Goal: Transaction & Acquisition: Book appointment/travel/reservation

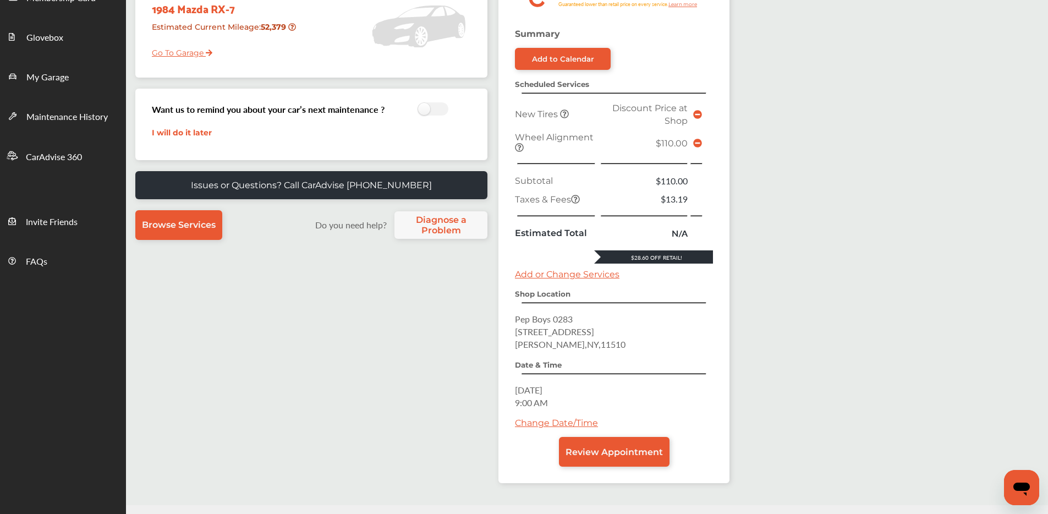
scroll to position [171, 0]
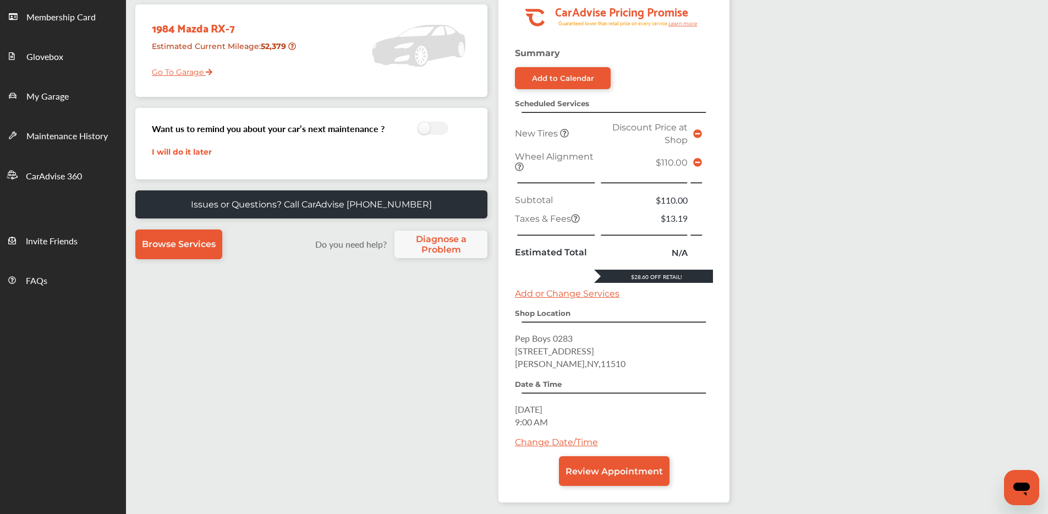
click at [698, 130] on icon at bounding box center [697, 133] width 9 height 9
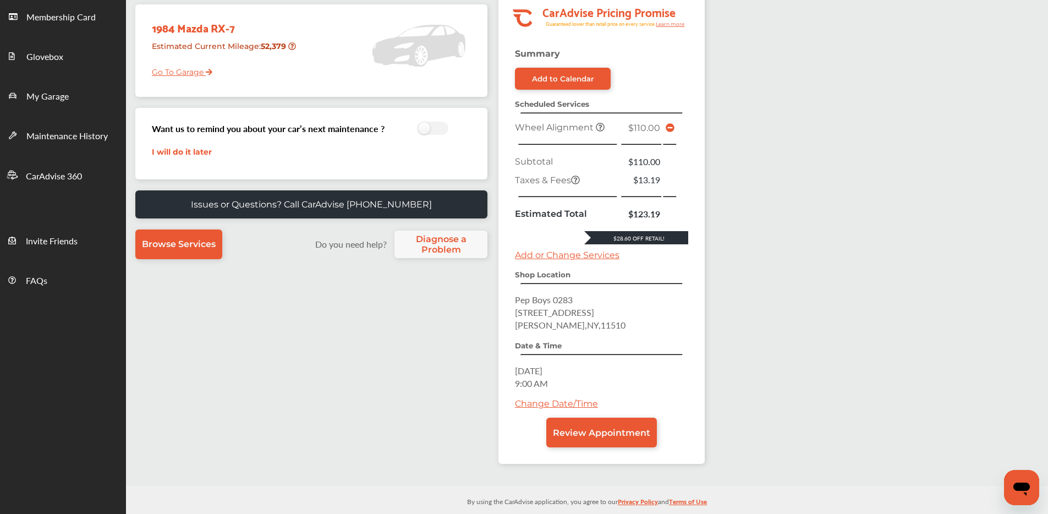
click at [541, 256] on link "Add or Change Services" at bounding box center [567, 255] width 105 height 10
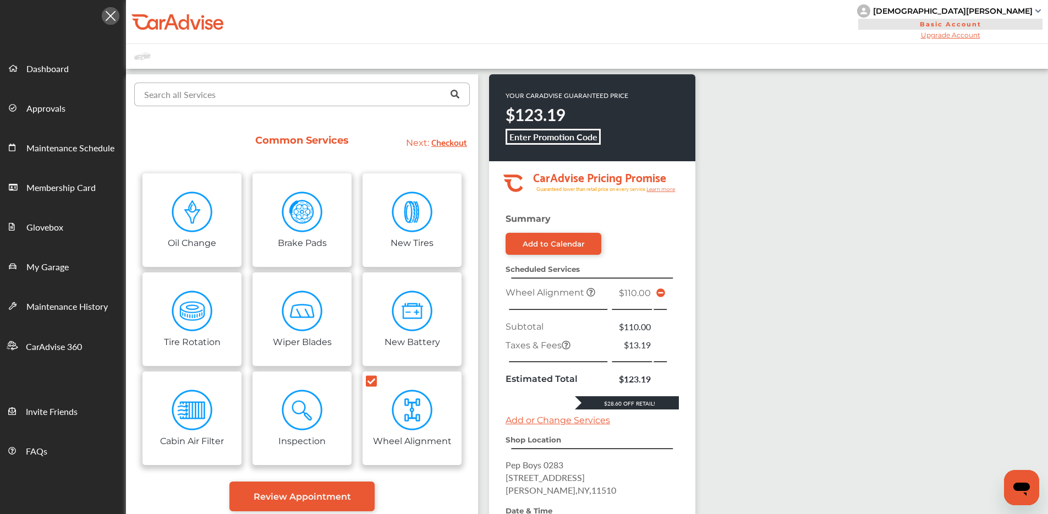
click at [240, 95] on input "text" at bounding box center [299, 93] width 329 height 21
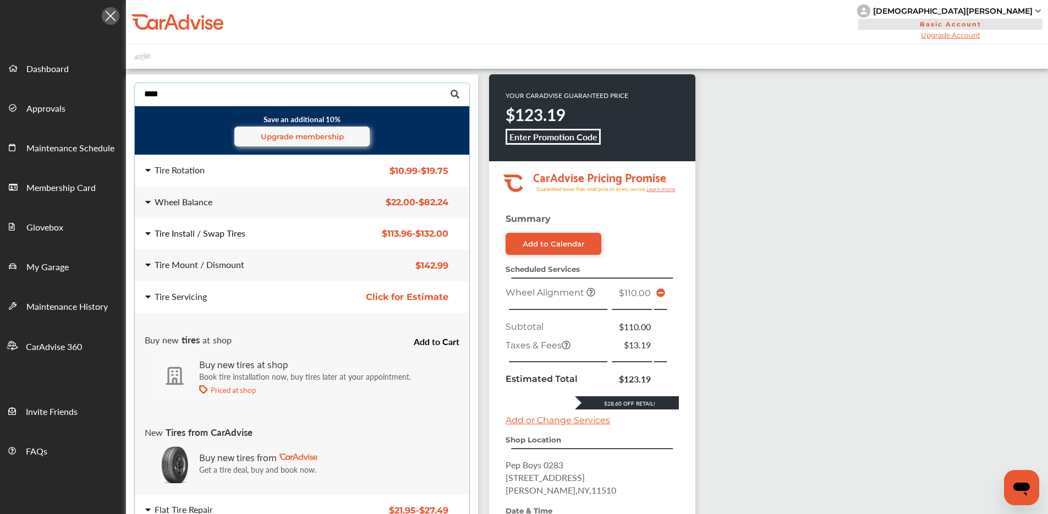
type input "****"
click at [210, 240] on div "Tire Install / Swap Tires $113.96 - $132.00 Tire Install / Swap Tires $113.96 -…" at bounding box center [302, 233] width 352 height 31
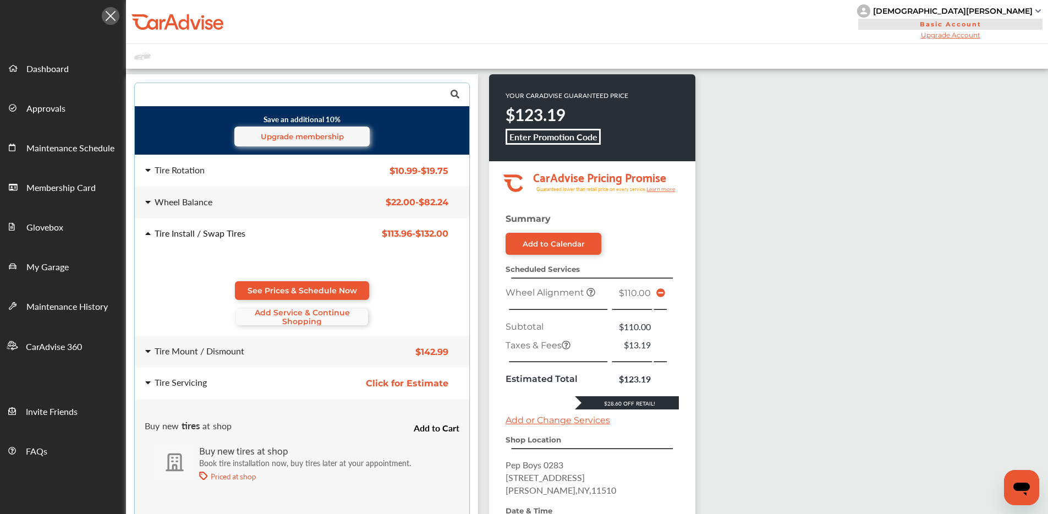
click at [281, 316] on span "Add Service & Continue Shopping" at bounding box center [302, 317] width 132 height 18
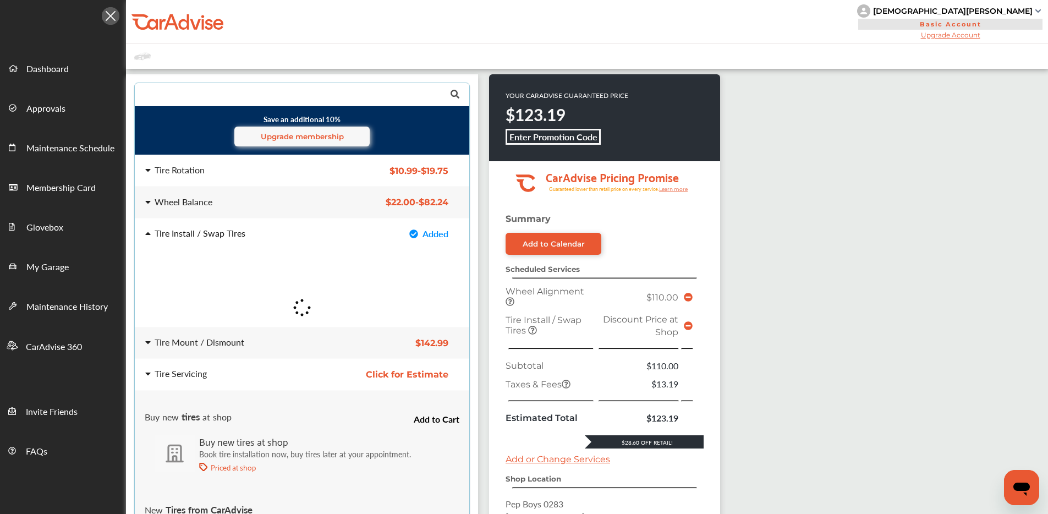
click at [761, 190] on div "Save an additional 10% Upgrade membership Tire Rotation $10.99 - $19.75 Tire Ro…" at bounding box center [587, 377] width 922 height 616
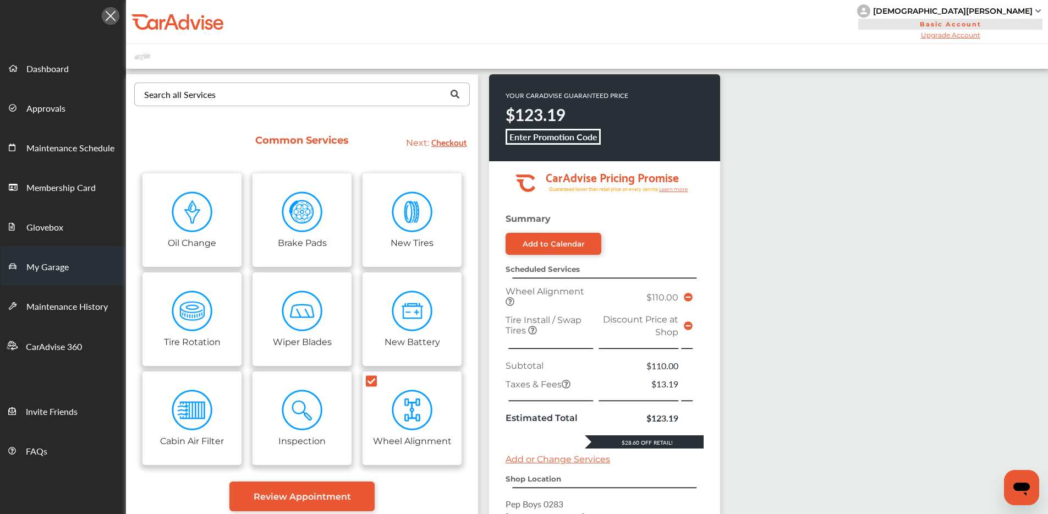
click at [62, 252] on link "My Garage" at bounding box center [63, 266] width 125 height 40
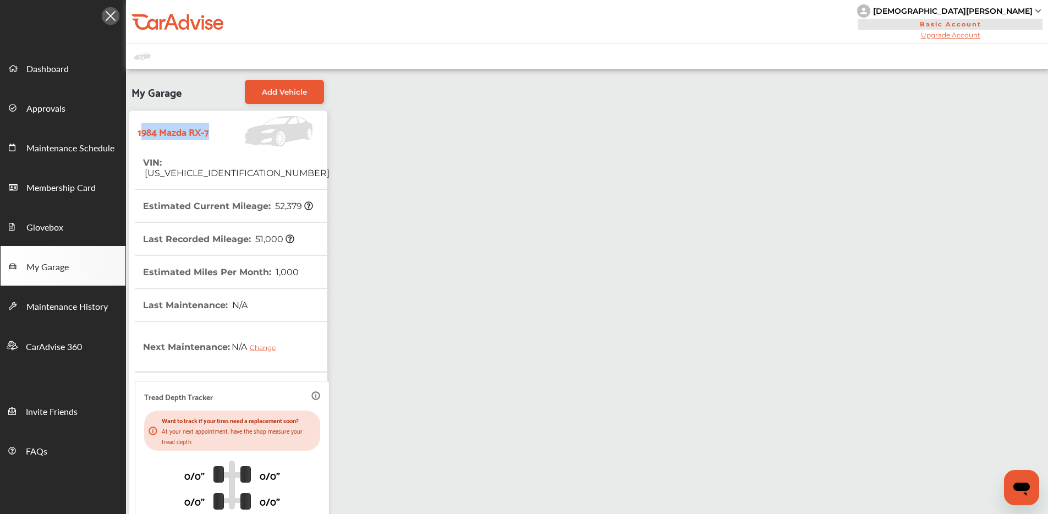
drag, startPoint x: 140, startPoint y: 124, endPoint x: 163, endPoint y: 141, distance: 28.7
click at [166, 140] on strong "1984 Mazda RX-7" at bounding box center [174, 131] width 72 height 17
click at [141, 125] on strong "1984 Mazda RX-7" at bounding box center [174, 131] width 72 height 17
drag, startPoint x: 139, startPoint y: 126, endPoint x: 148, endPoint y: 140, distance: 16.6
click at [148, 140] on strong "1984 Mazda RX-7" at bounding box center [174, 131] width 72 height 17
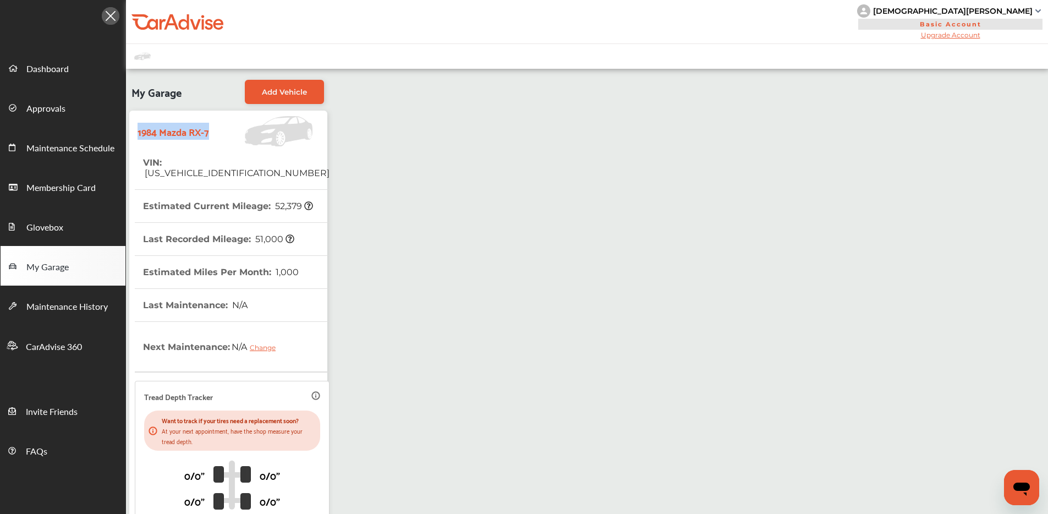
copy strong "1984 Mazda RX-7"
click at [48, 59] on link "Dashboard" at bounding box center [63, 68] width 125 height 40
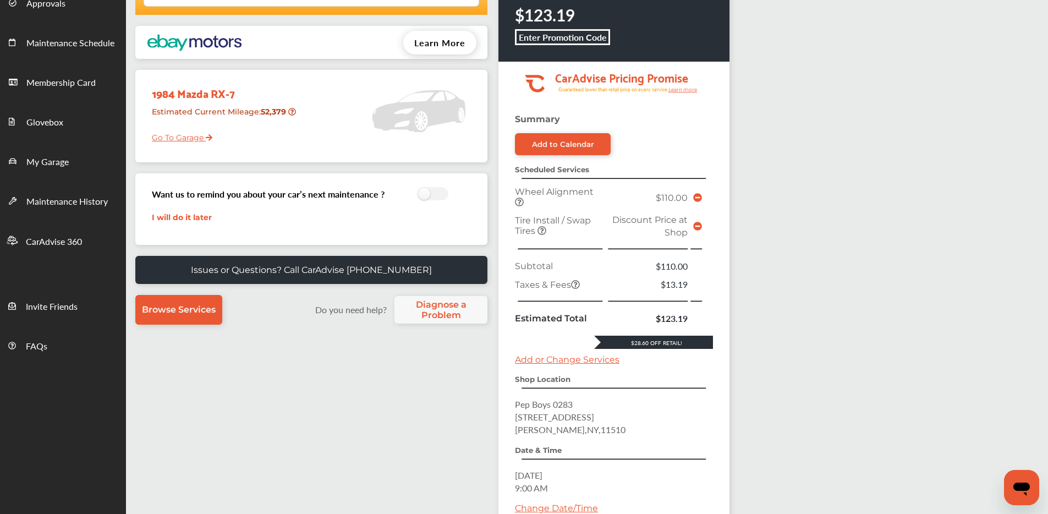
scroll to position [221, 0]
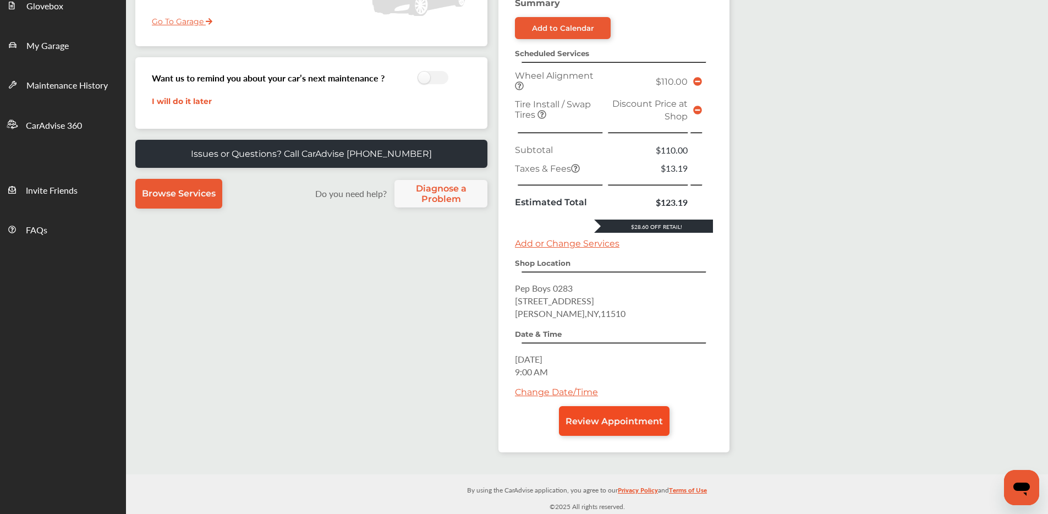
click at [605, 414] on link "Review Appointment" at bounding box center [614, 421] width 111 height 30
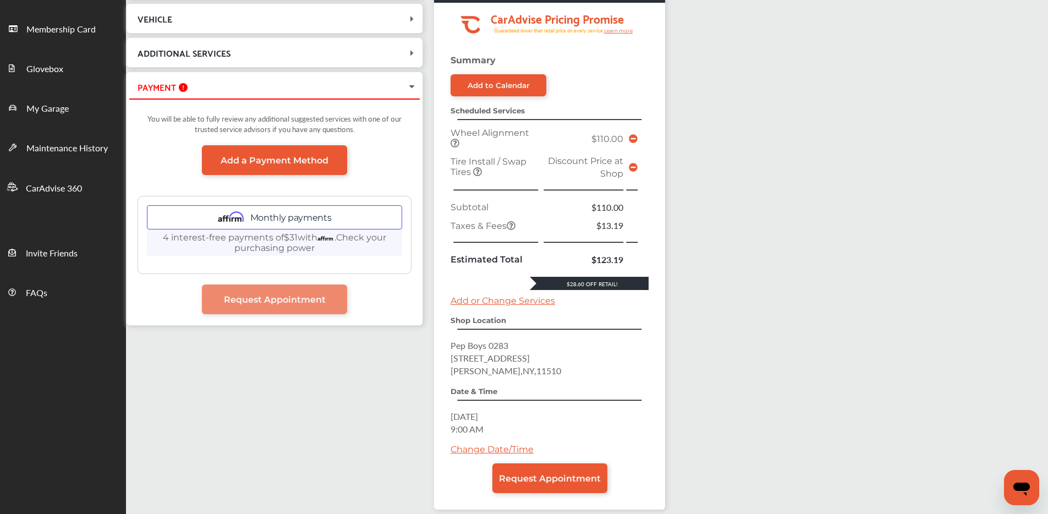
scroll to position [210, 0]
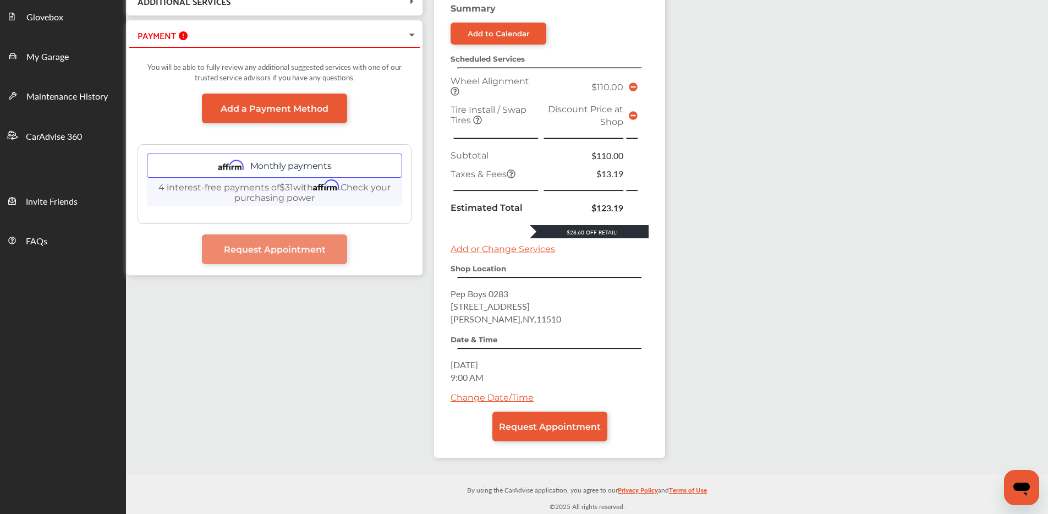
click at [506, 399] on link "Change Date/Time" at bounding box center [492, 397] width 83 height 10
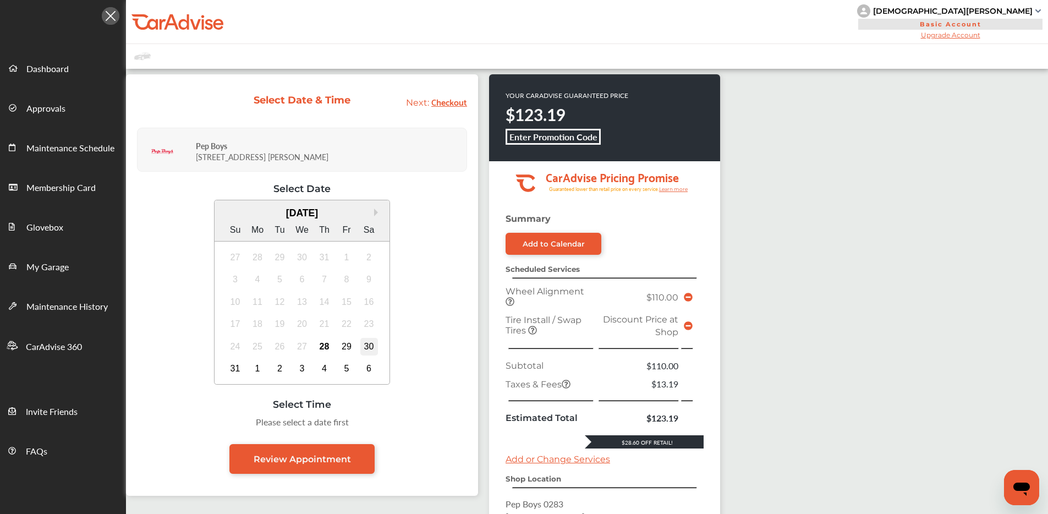
click at [365, 348] on div "30" at bounding box center [369, 347] width 18 height 18
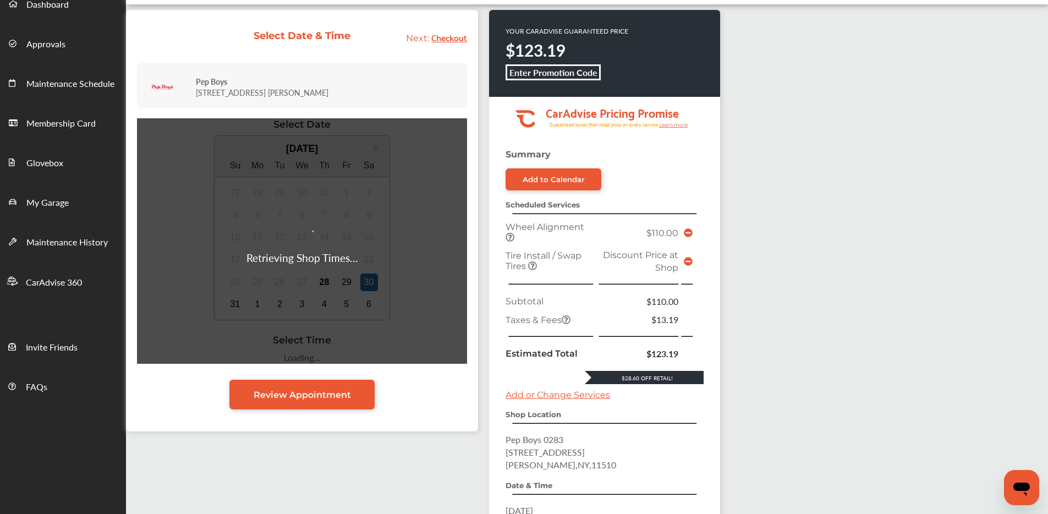
scroll to position [78, 0]
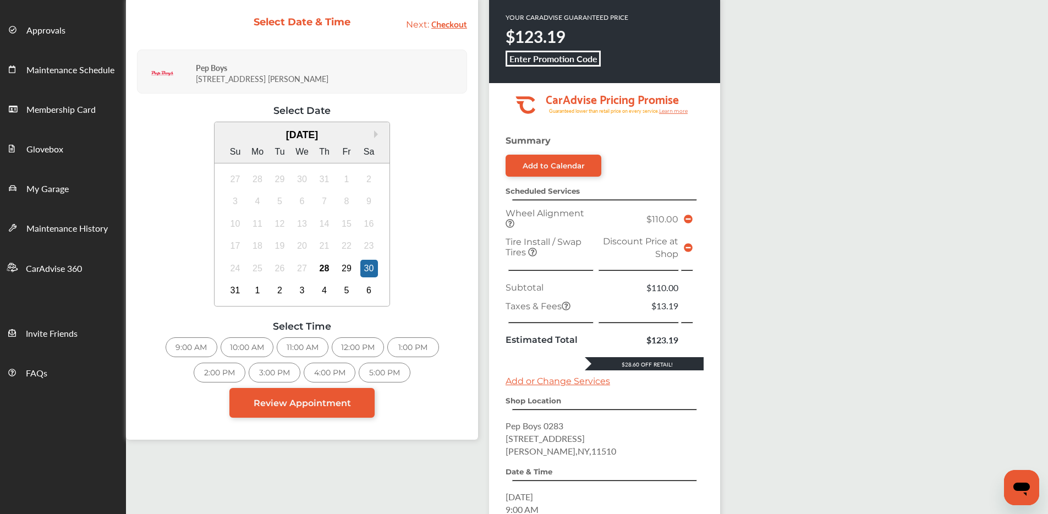
click at [198, 349] on div "9:00 AM" at bounding box center [192, 347] width 52 height 20
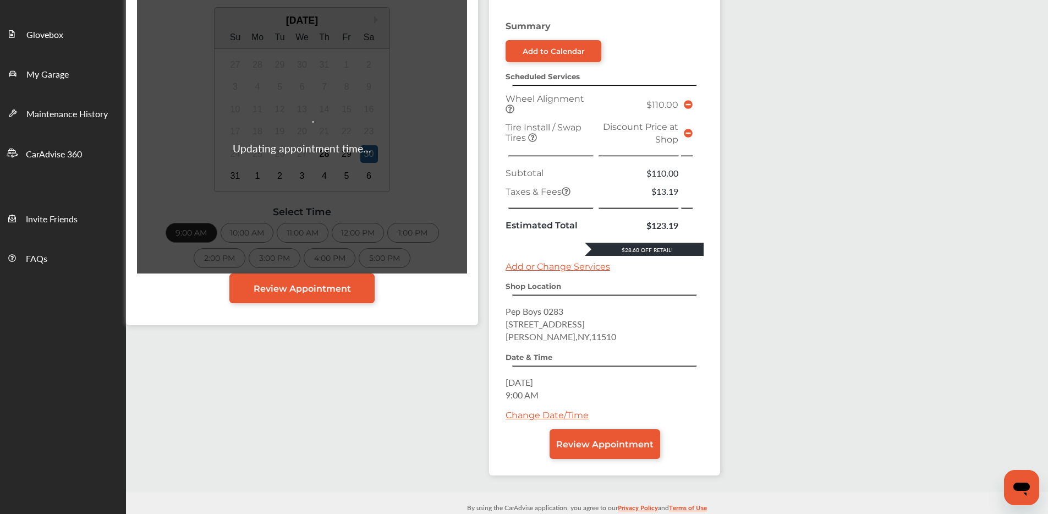
scroll to position [210, 0]
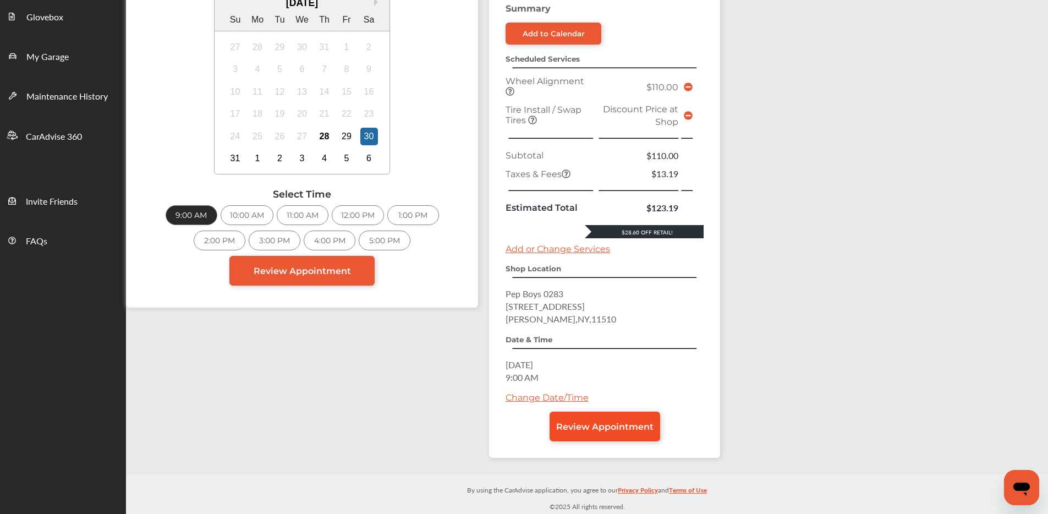
click at [607, 424] on span "Review Appointment" at bounding box center [604, 426] width 97 height 10
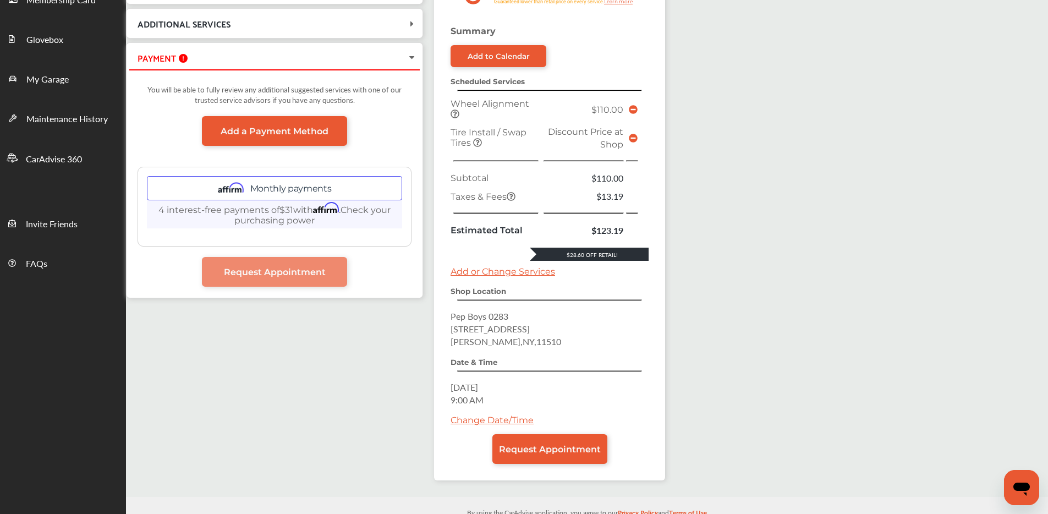
scroll to position [198, 0]
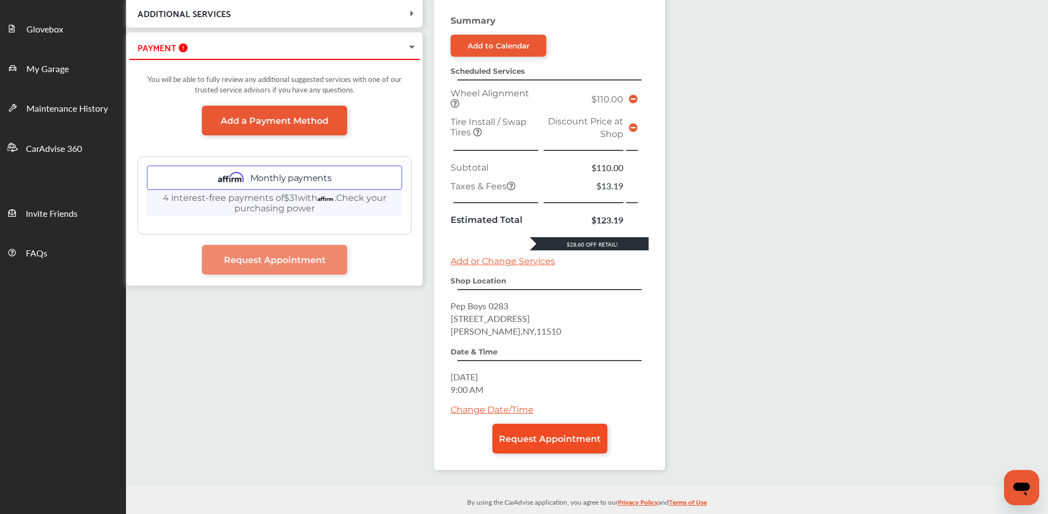
click at [563, 436] on span "Request Appointment" at bounding box center [550, 439] width 102 height 10
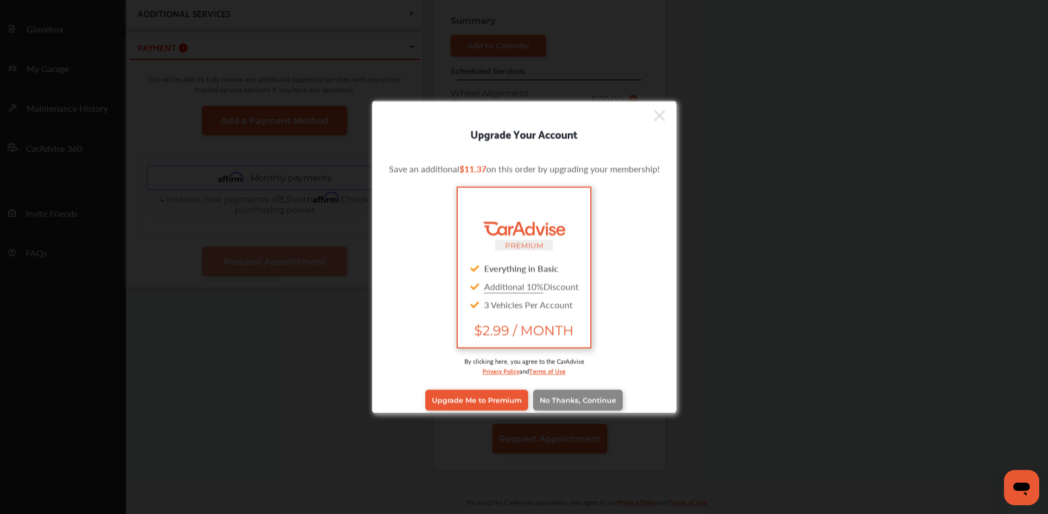
click at [584, 400] on span "No Thanks, Continue" at bounding box center [578, 400] width 76 height 8
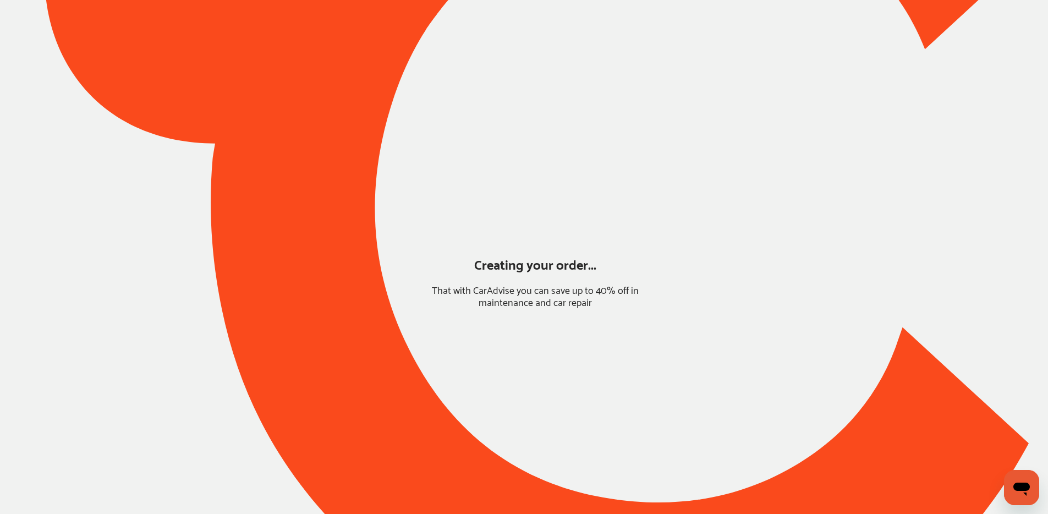
scroll to position [0, 0]
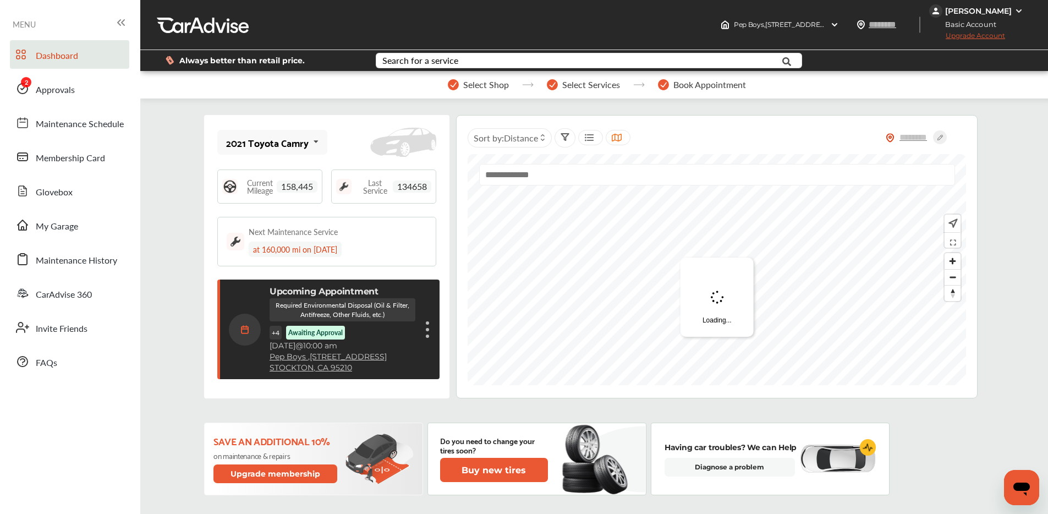
click at [1001, 8] on div "Anesh Shandil" at bounding box center [978, 11] width 67 height 10
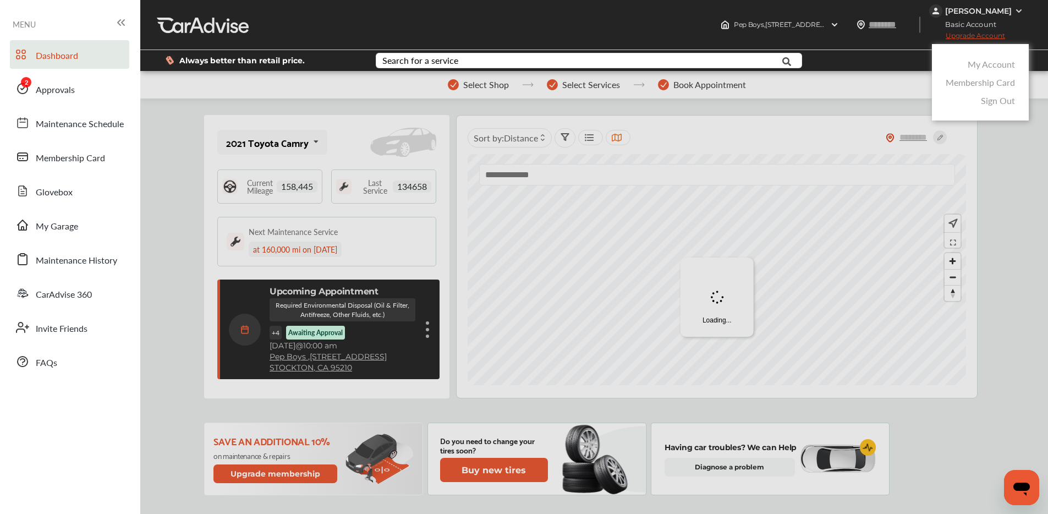
drag, startPoint x: 978, startPoint y: 62, endPoint x: 971, endPoint y: 73, distance: 13.6
click at [978, 62] on link "My Account" at bounding box center [991, 64] width 47 height 13
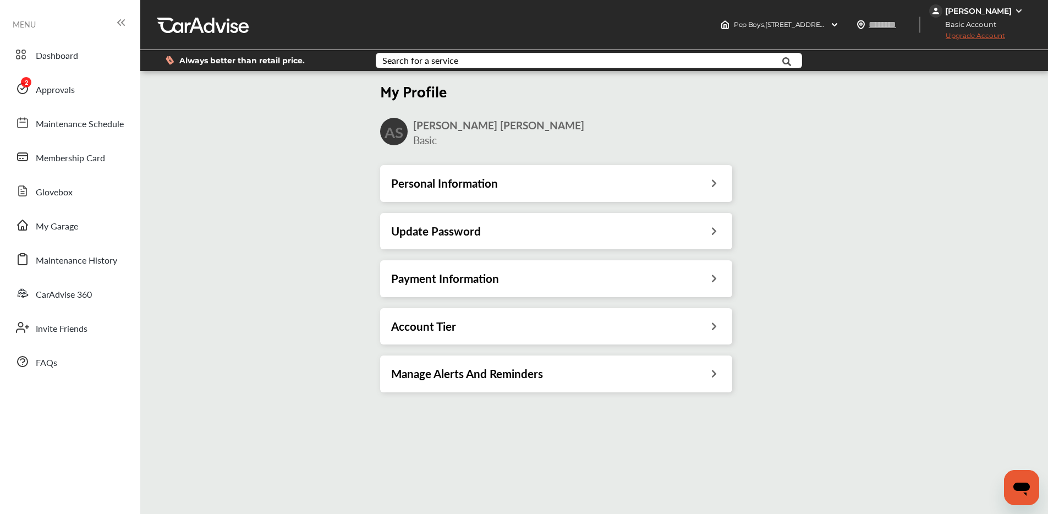
click at [532, 280] on div "Payment Information" at bounding box center [556, 278] width 330 height 14
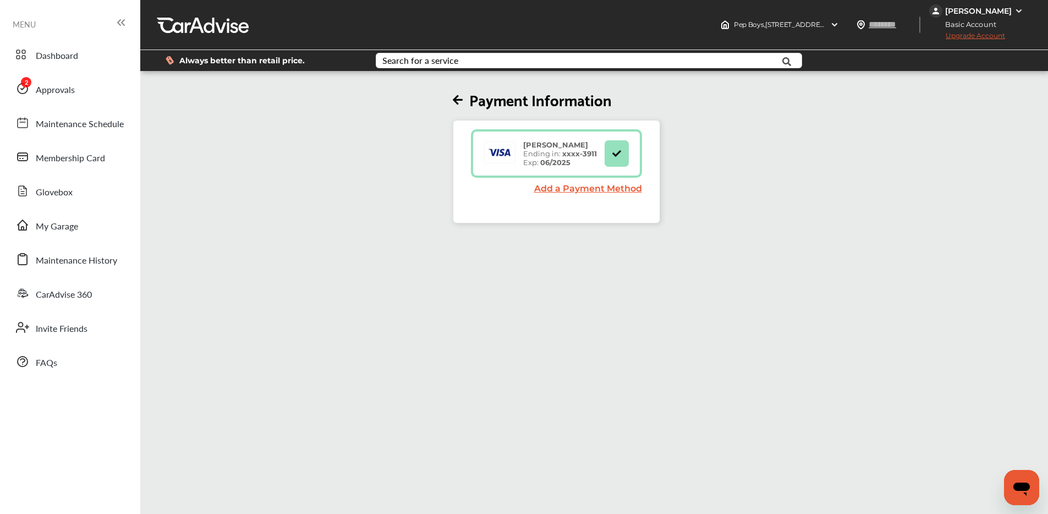
click at [548, 185] on link "Add a Payment Method" at bounding box center [588, 188] width 108 height 10
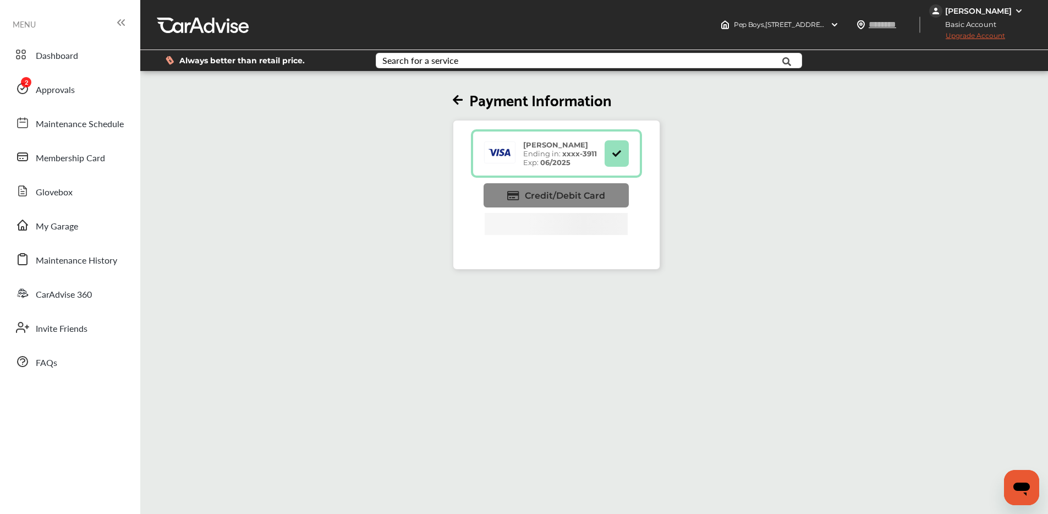
click at [563, 194] on span "Credit/Debit Card" at bounding box center [565, 195] width 80 height 10
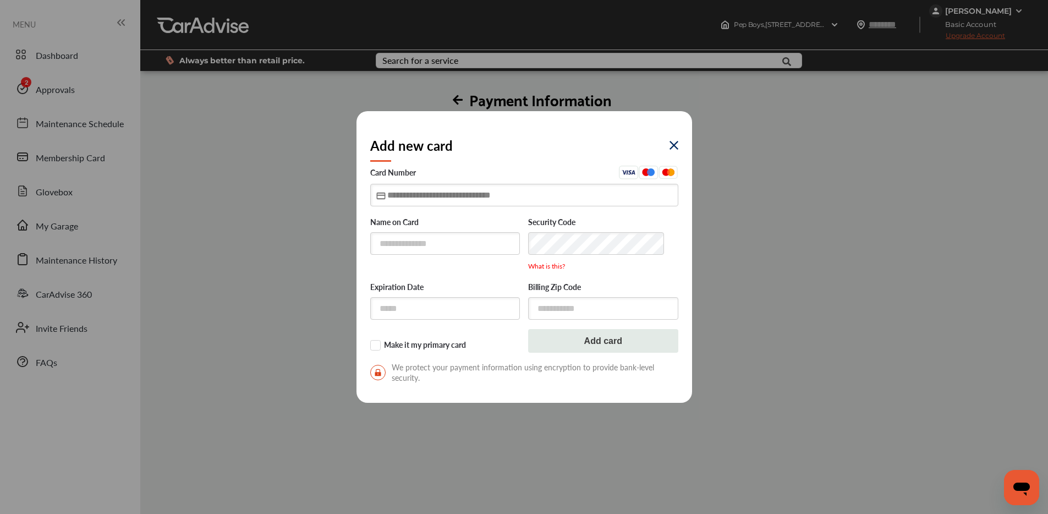
click at [554, 190] on input "text" at bounding box center [524, 195] width 308 height 23
type input "**********"
click at [399, 313] on input "text" at bounding box center [445, 308] width 150 height 23
type input "*****"
click at [579, 313] on input "text" at bounding box center [603, 308] width 150 height 23
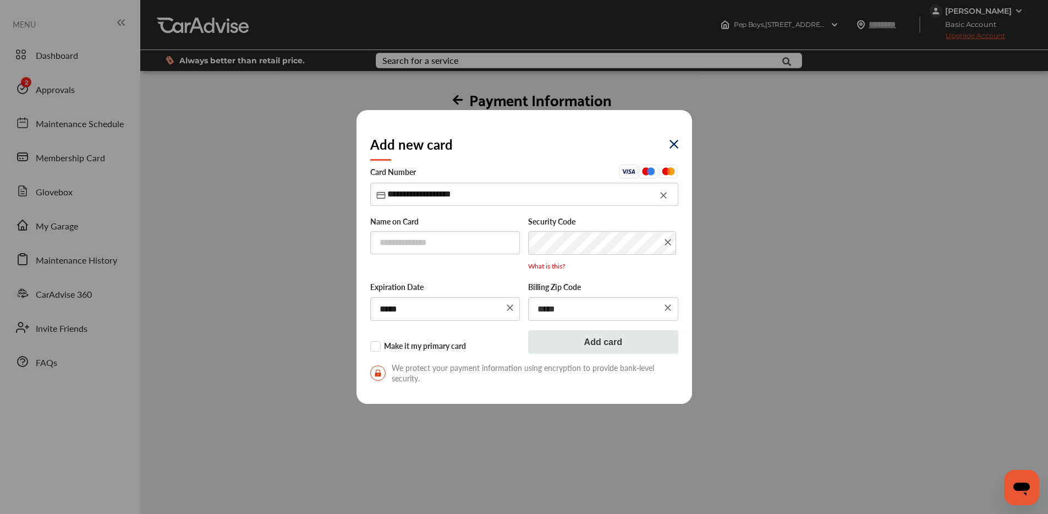
type input "*****"
click at [420, 243] on input "text" at bounding box center [445, 242] width 150 height 23
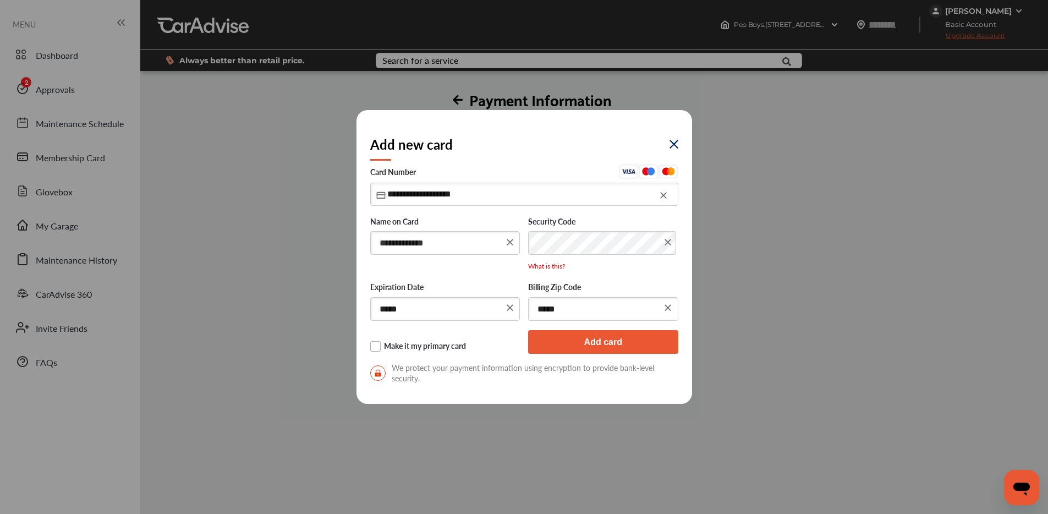
type input "**********"
click at [377, 348] on label "Make it my primary card" at bounding box center [445, 346] width 150 height 11
click at [563, 348] on button "Add card" at bounding box center [603, 342] width 150 height 24
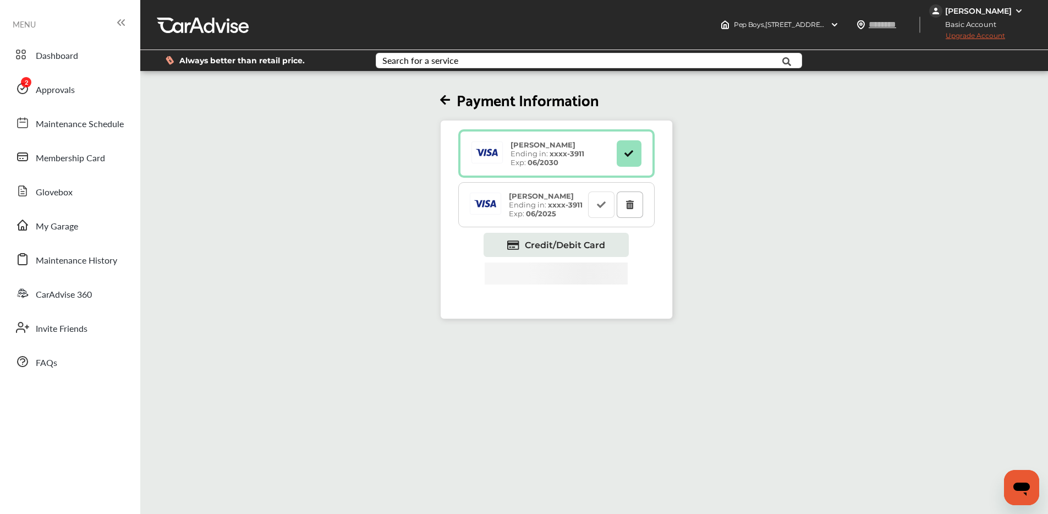
click at [641, 206] on button at bounding box center [630, 204] width 26 height 26
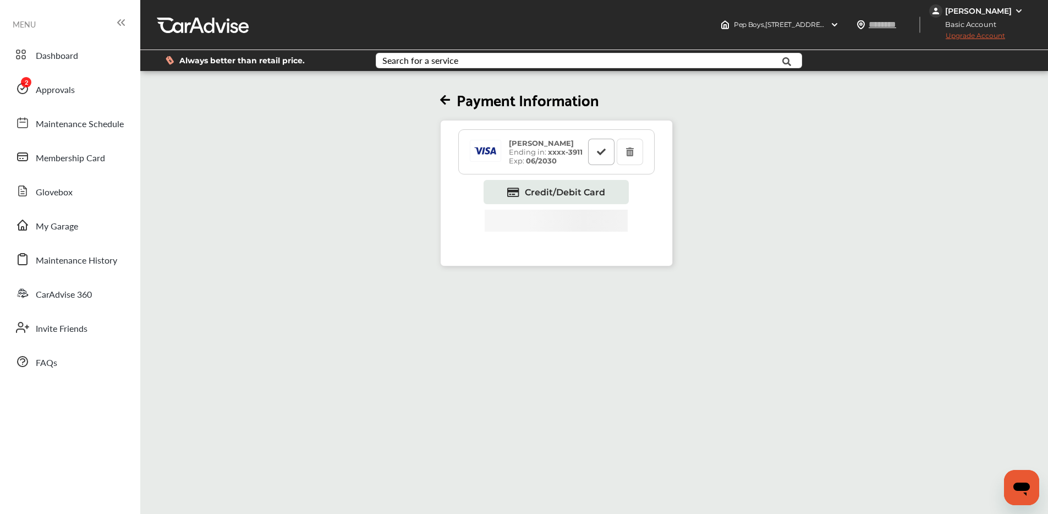
click at [600, 153] on icon at bounding box center [601, 151] width 10 height 8
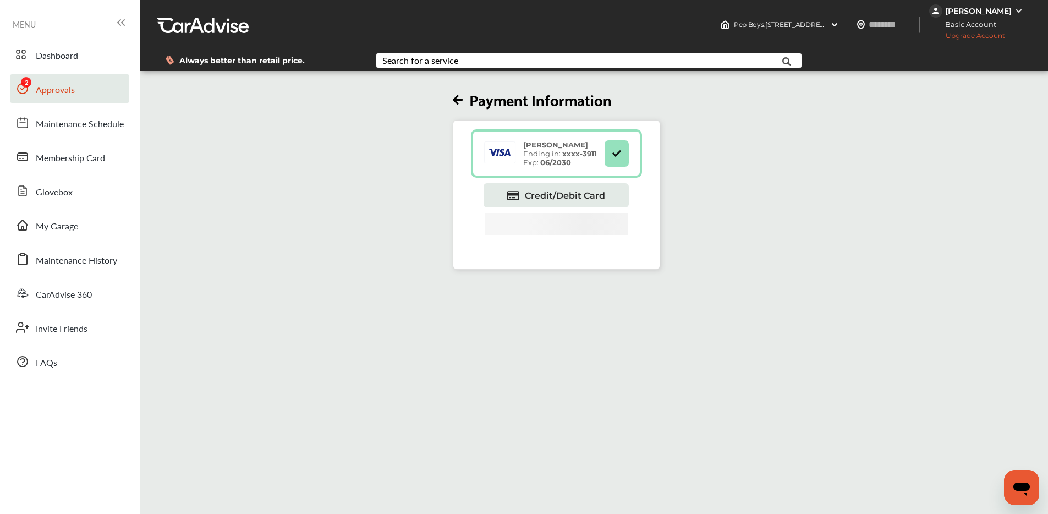
click at [59, 95] on span "Approvals" at bounding box center [55, 90] width 39 height 14
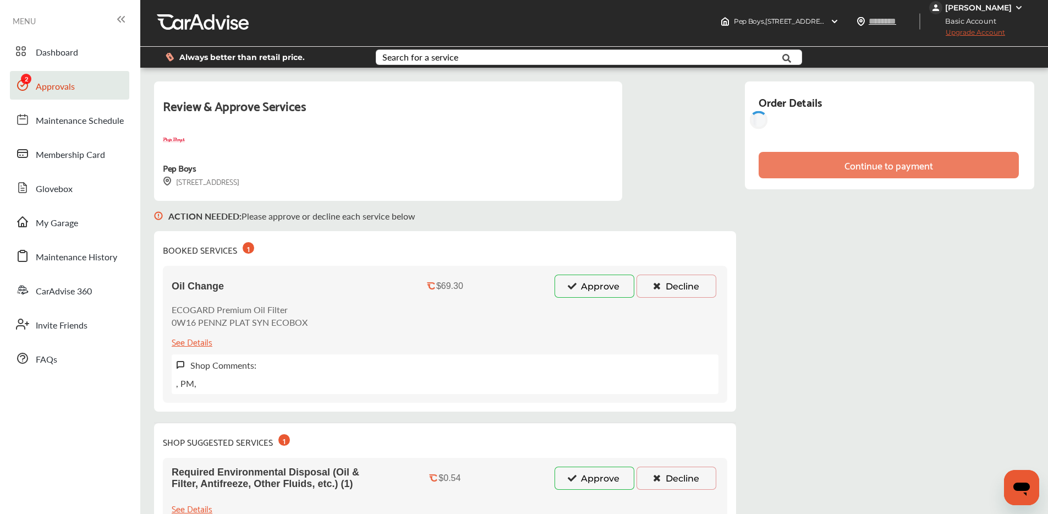
scroll to position [16, 0]
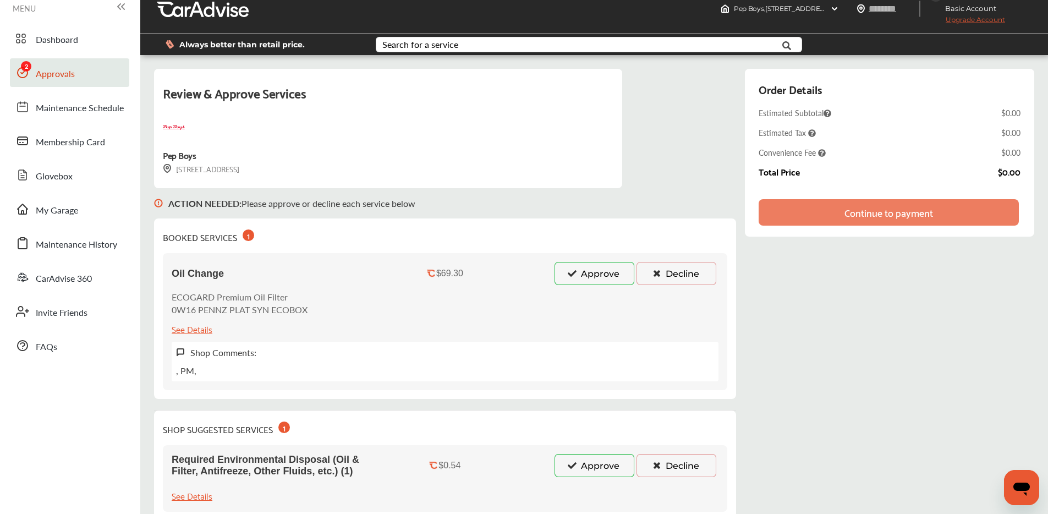
click at [582, 266] on button "Approve" at bounding box center [595, 273] width 80 height 23
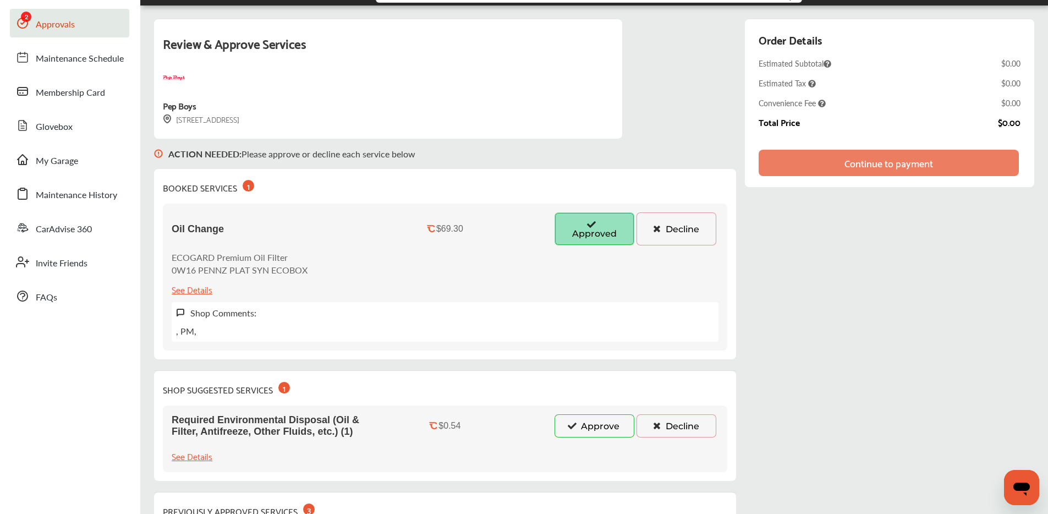
scroll to position [108, 0]
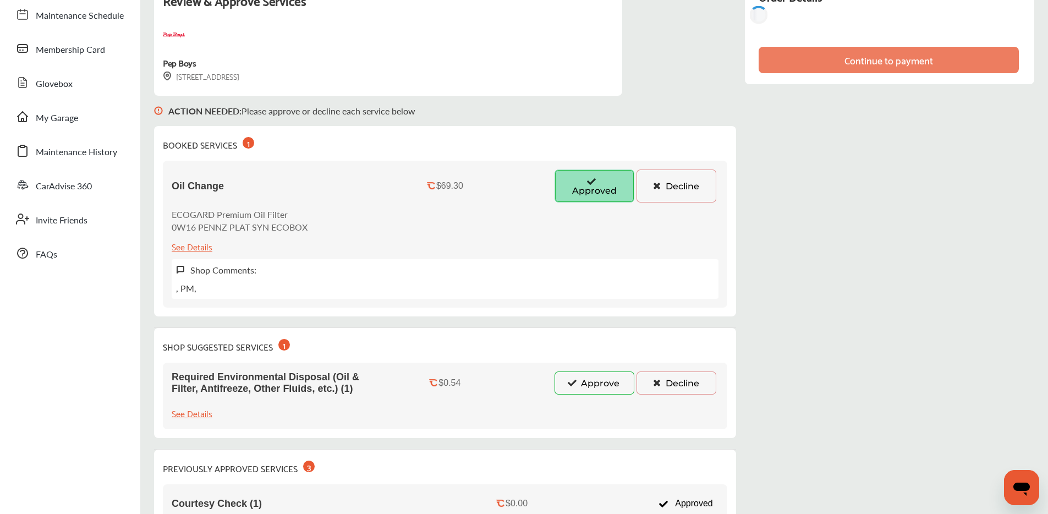
click at [588, 381] on button "Approve" at bounding box center [595, 382] width 80 height 23
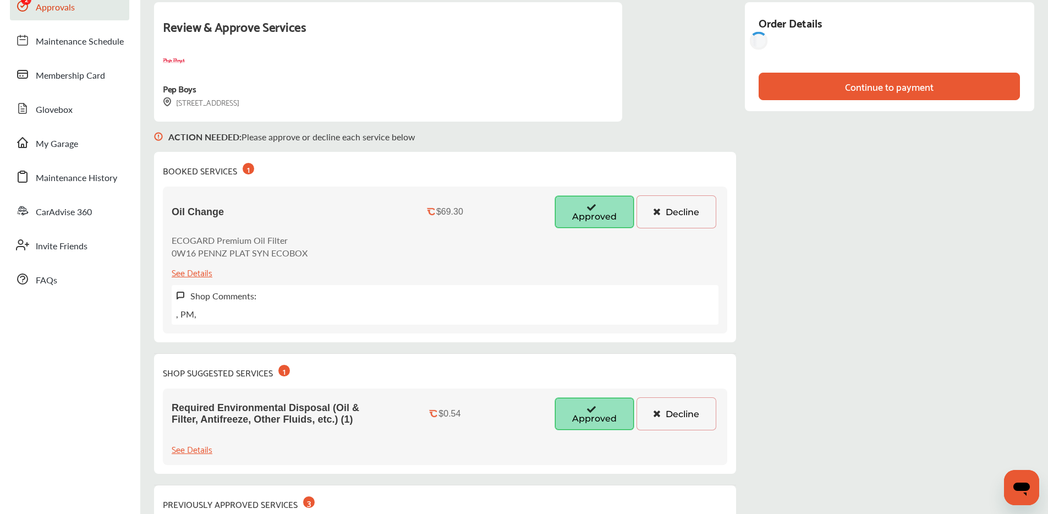
scroll to position [0, 0]
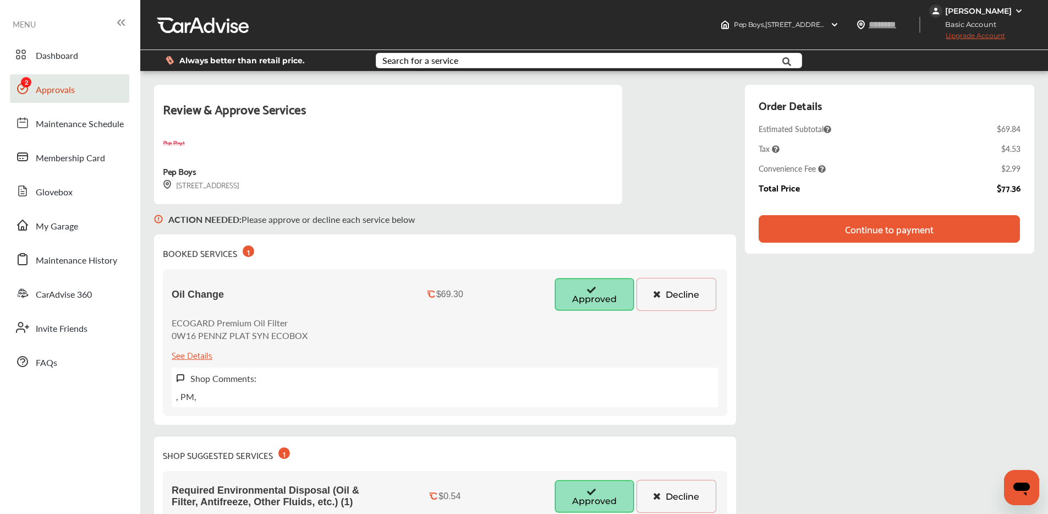
click at [911, 226] on div "Continue to payment" at bounding box center [889, 228] width 89 height 11
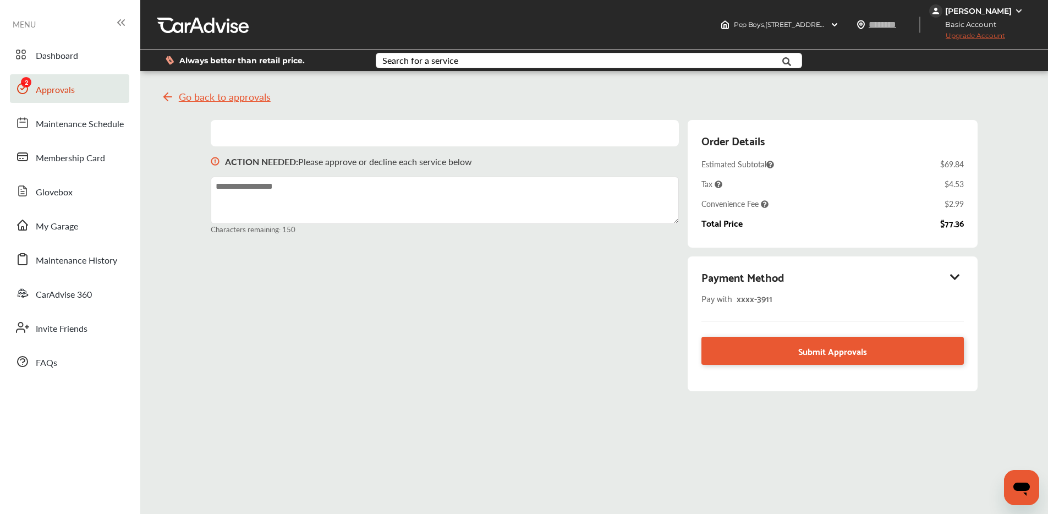
click at [956, 270] on div "Payment Method" at bounding box center [833, 276] width 262 height 19
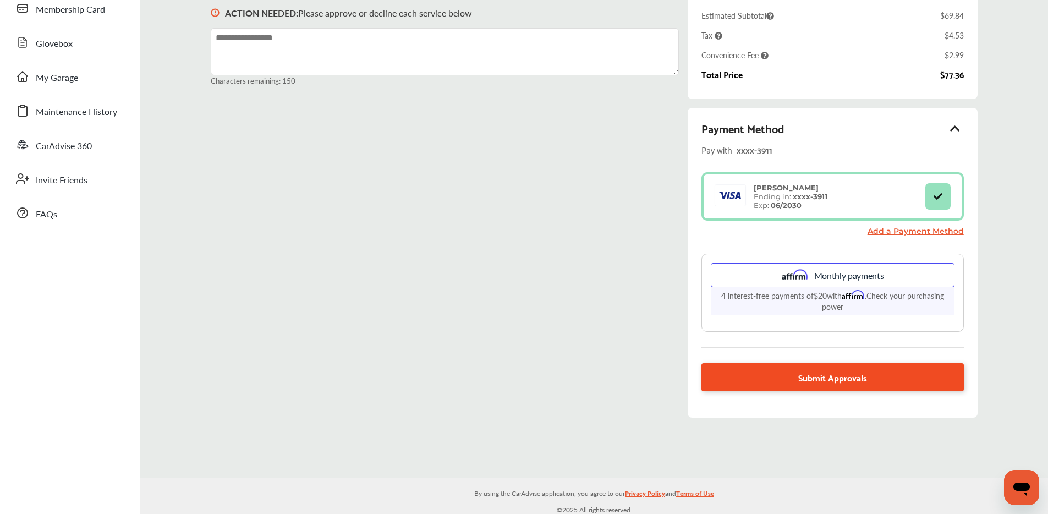
scroll to position [152, 0]
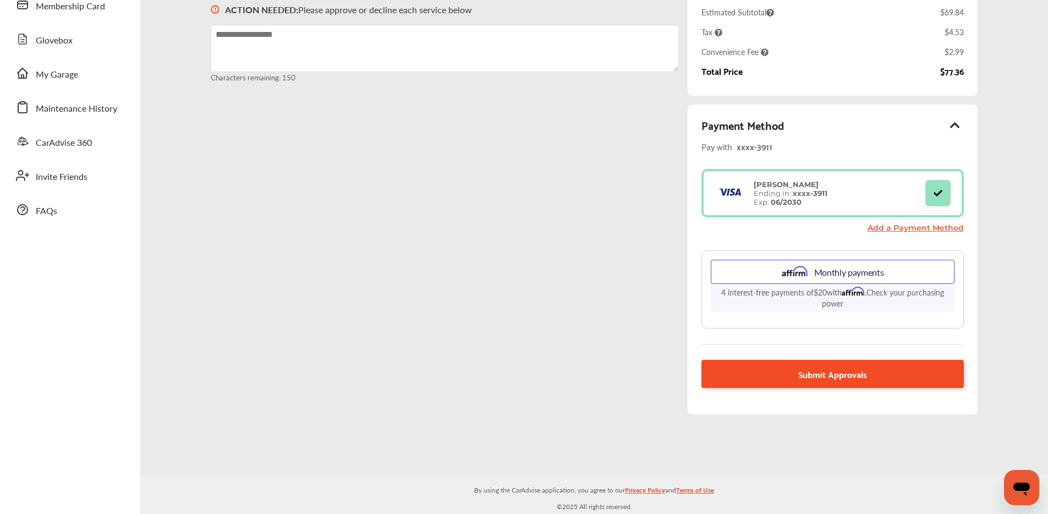
click at [836, 376] on span "Submit Approvals" at bounding box center [832, 373] width 69 height 15
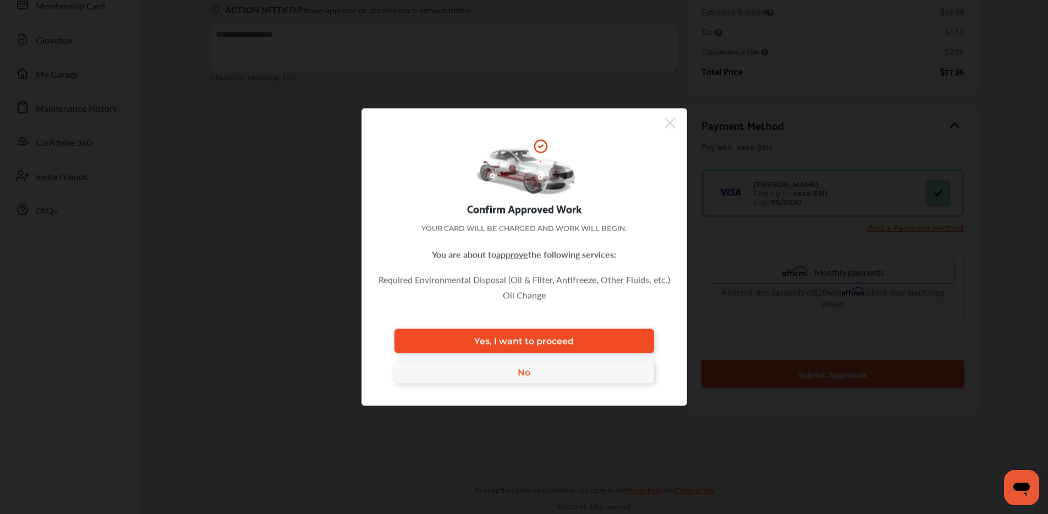
click at [603, 341] on link "Yes, I want to proceed" at bounding box center [525, 341] width 260 height 24
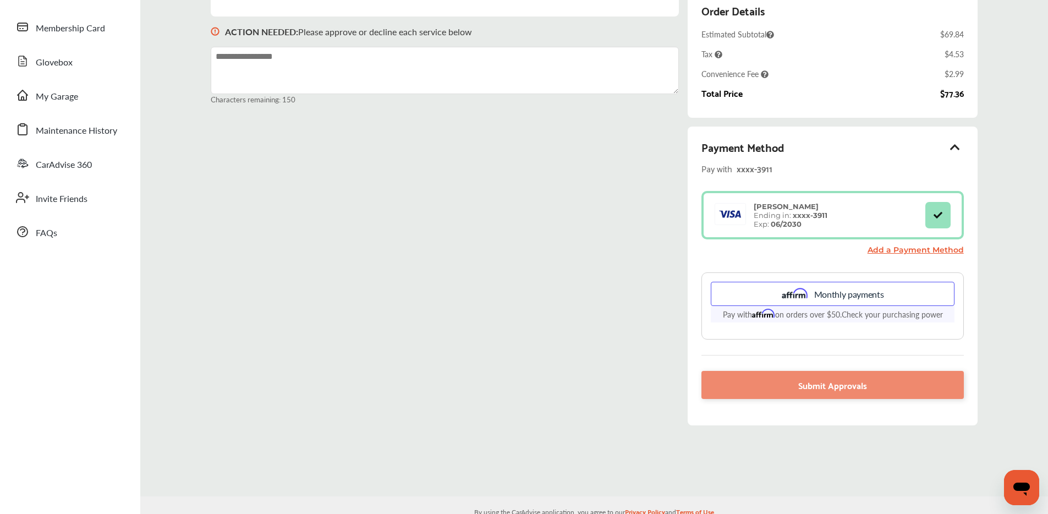
scroll to position [110, 0]
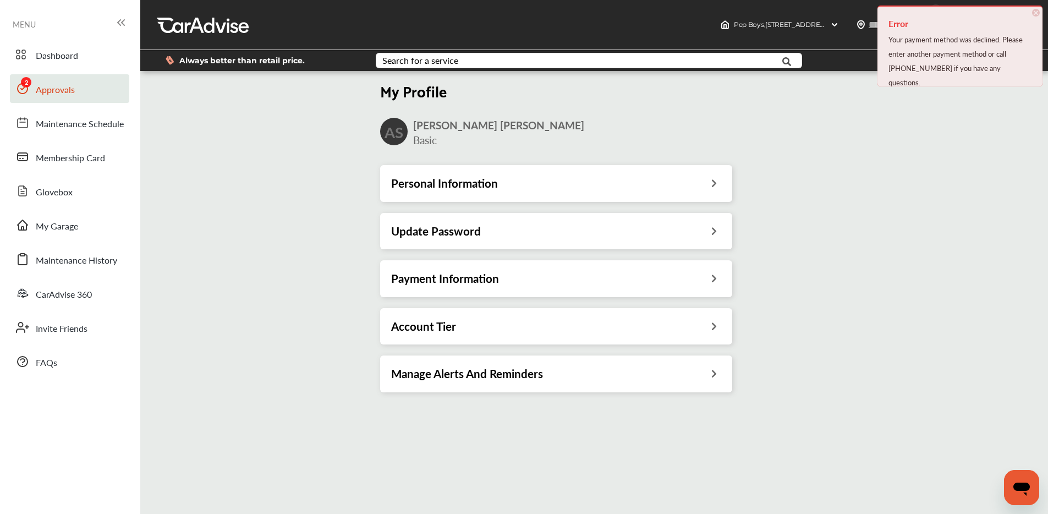
click at [50, 94] on span "Approvals" at bounding box center [55, 90] width 39 height 14
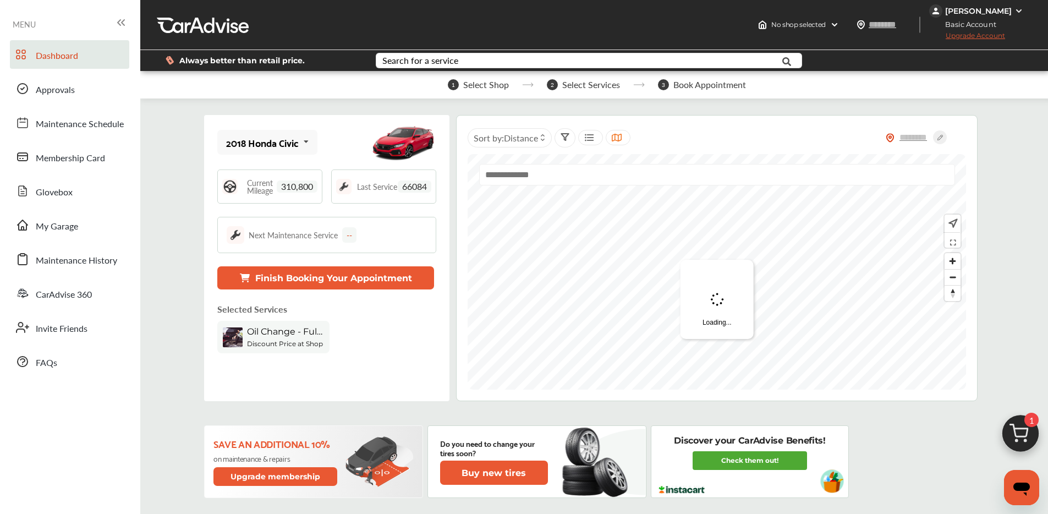
click at [1017, 429] on img at bounding box center [1020, 436] width 53 height 53
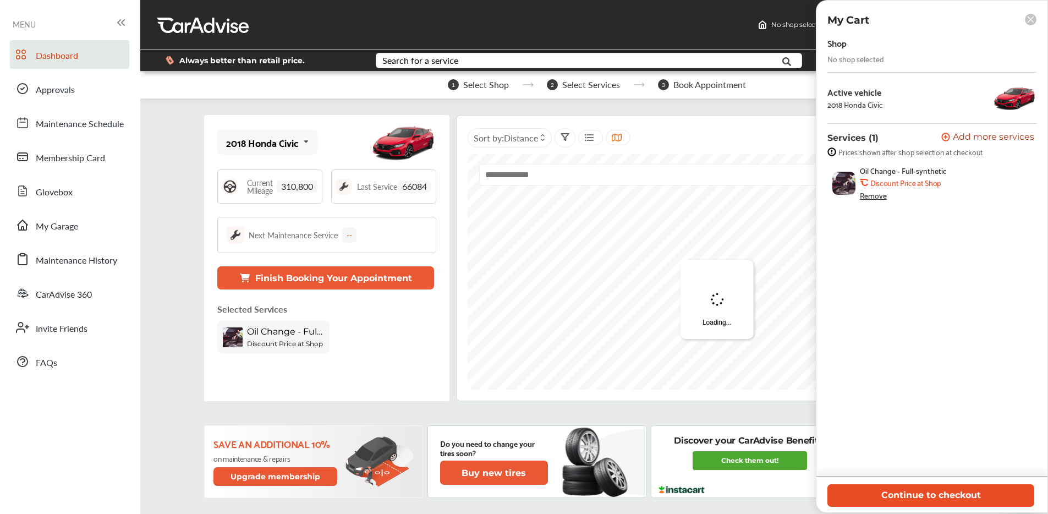
click at [864, 485] on button "Continue to checkout" at bounding box center [931, 495] width 207 height 23
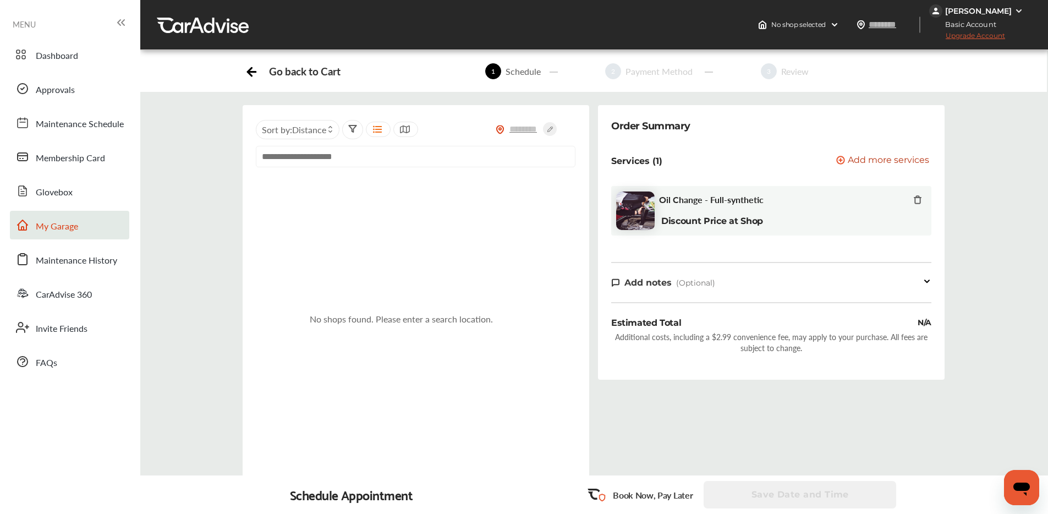
click at [58, 215] on link "My Garage" at bounding box center [69, 225] width 119 height 29
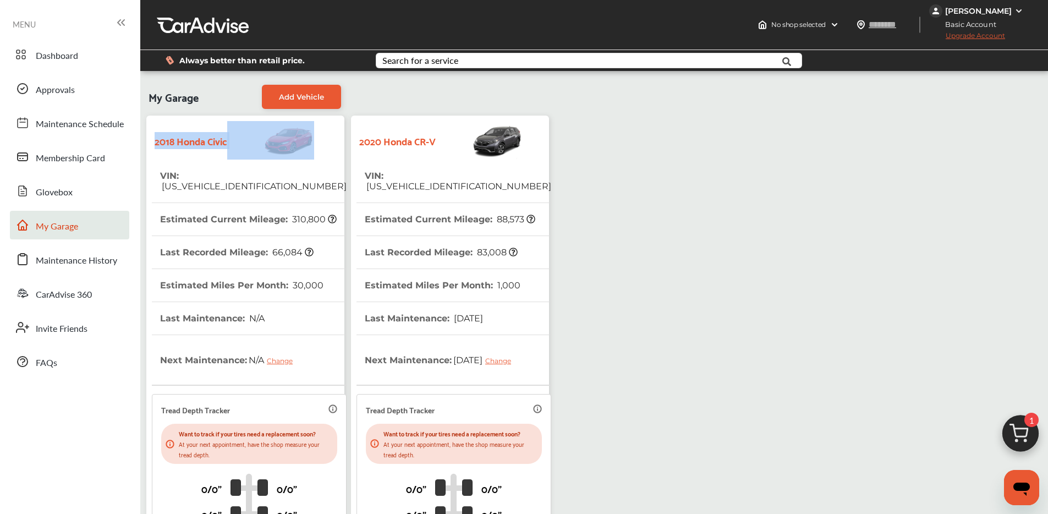
drag, startPoint x: 156, startPoint y: 142, endPoint x: 251, endPoint y: 138, distance: 94.7
click at [251, 138] on div "2018 Honda Civic" at bounding box center [245, 140] width 187 height 39
copy strong "2018 Honda Civic"
click at [444, 183] on th "VIN : 7FART6H82LE016612" at bounding box center [458, 181] width 187 height 43
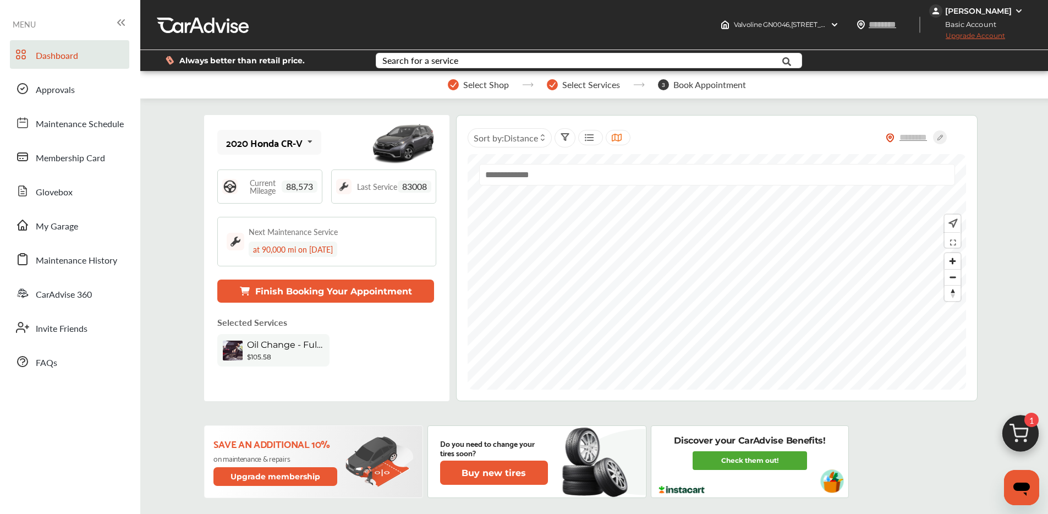
click at [1022, 432] on img at bounding box center [1020, 436] width 53 height 53
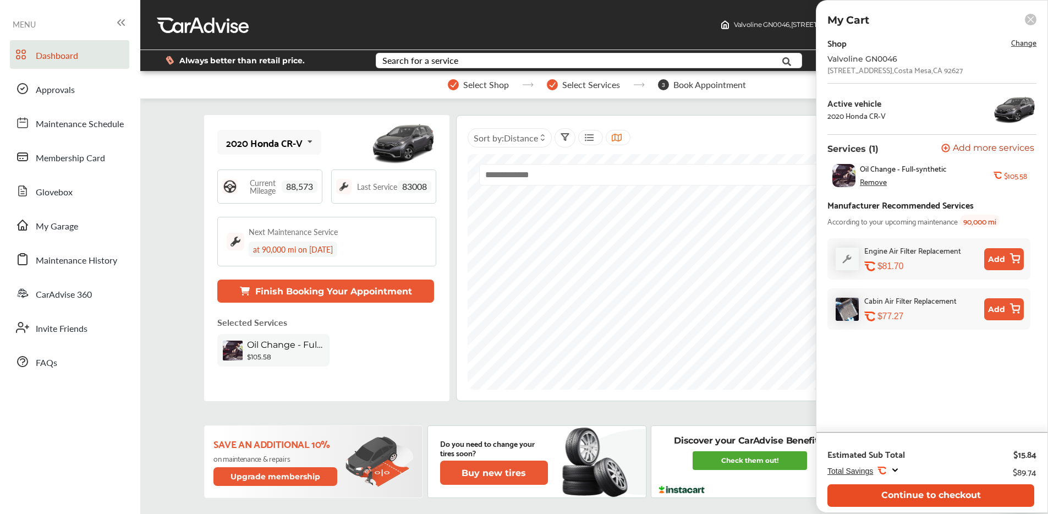
click at [910, 490] on button "Continue to checkout" at bounding box center [931, 495] width 207 height 23
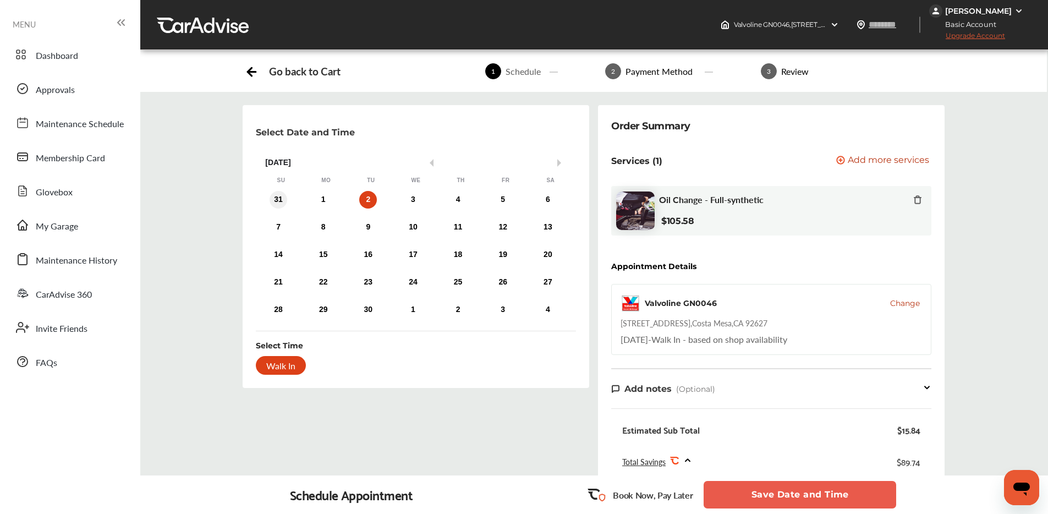
click at [270, 196] on div "31" at bounding box center [279, 200] width 18 height 18
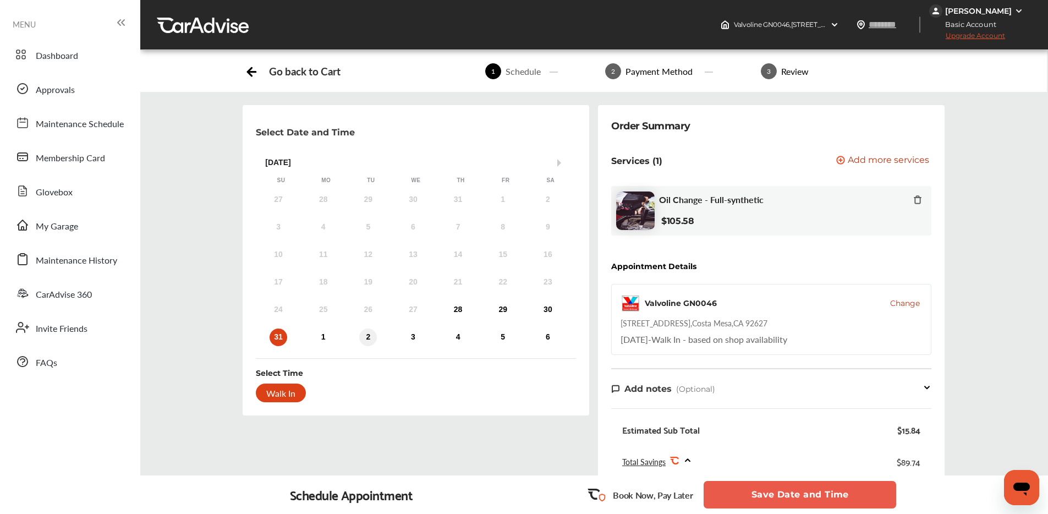
click at [368, 336] on div "2" at bounding box center [368, 338] width 18 height 18
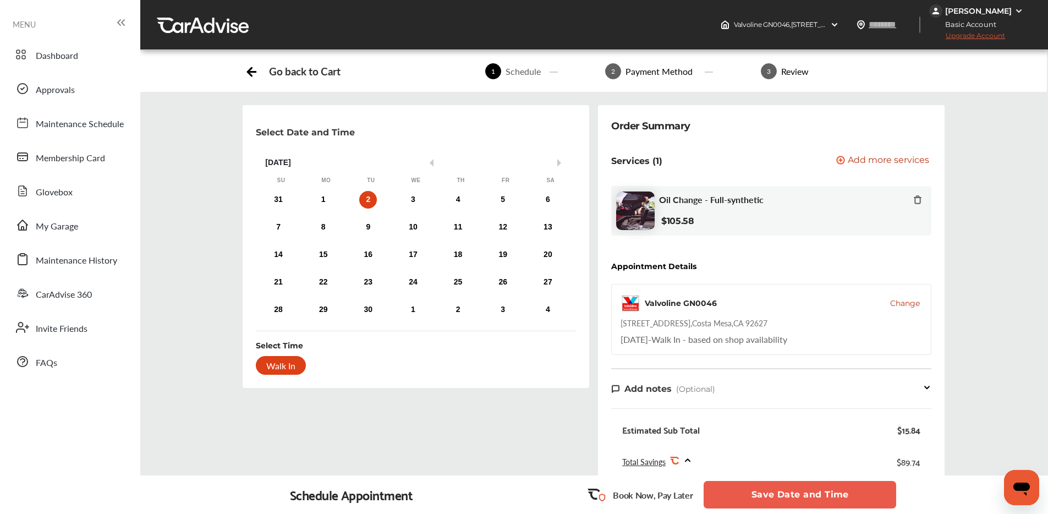
scroll to position [318, 0]
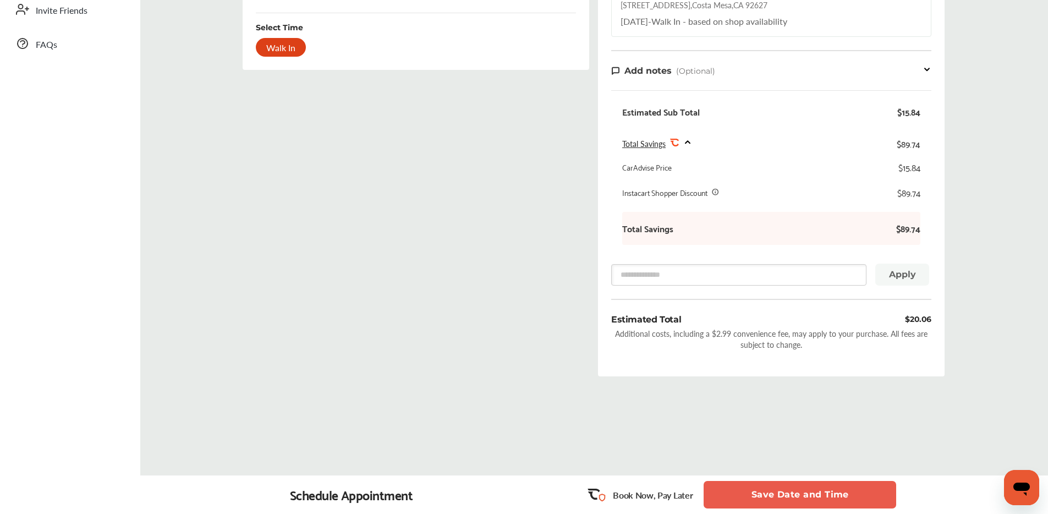
click at [793, 488] on button "Save Date and Time" at bounding box center [800, 495] width 193 height 28
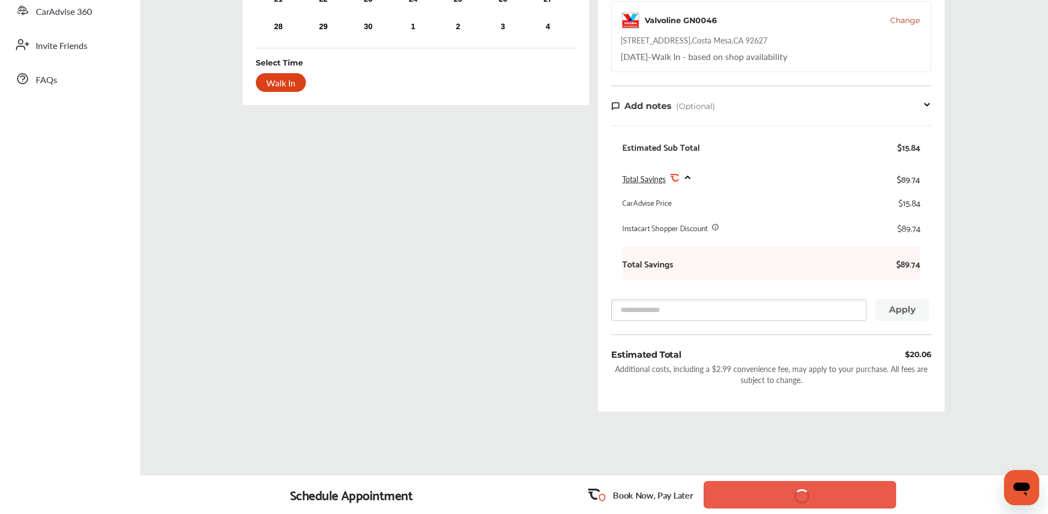
scroll to position [261, 0]
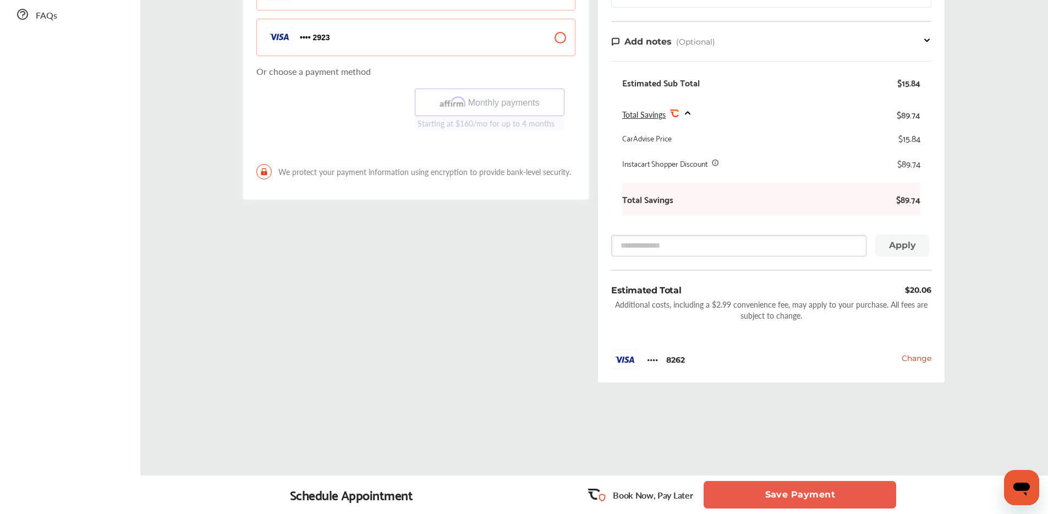
scroll to position [353, 0]
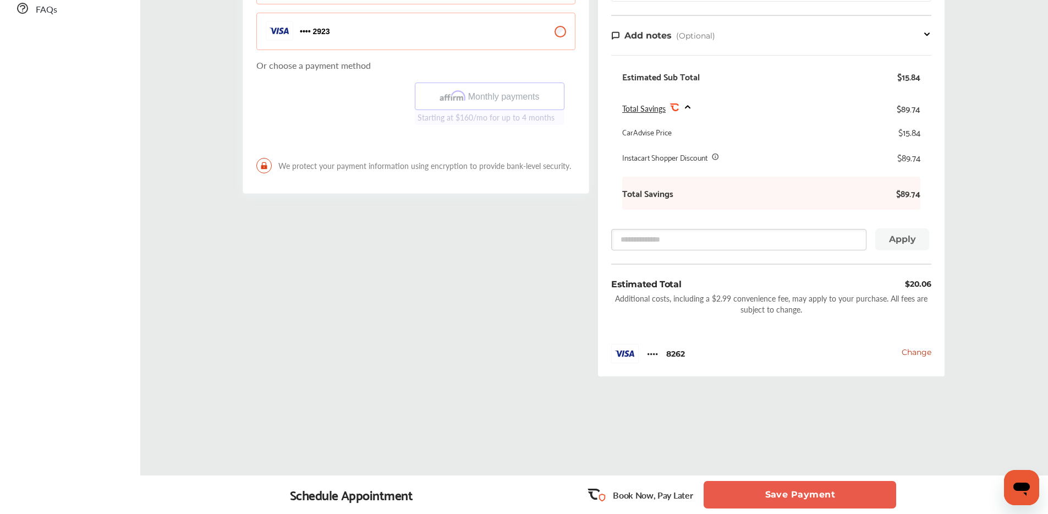
click at [747, 493] on button "Save Payment" at bounding box center [800, 495] width 193 height 28
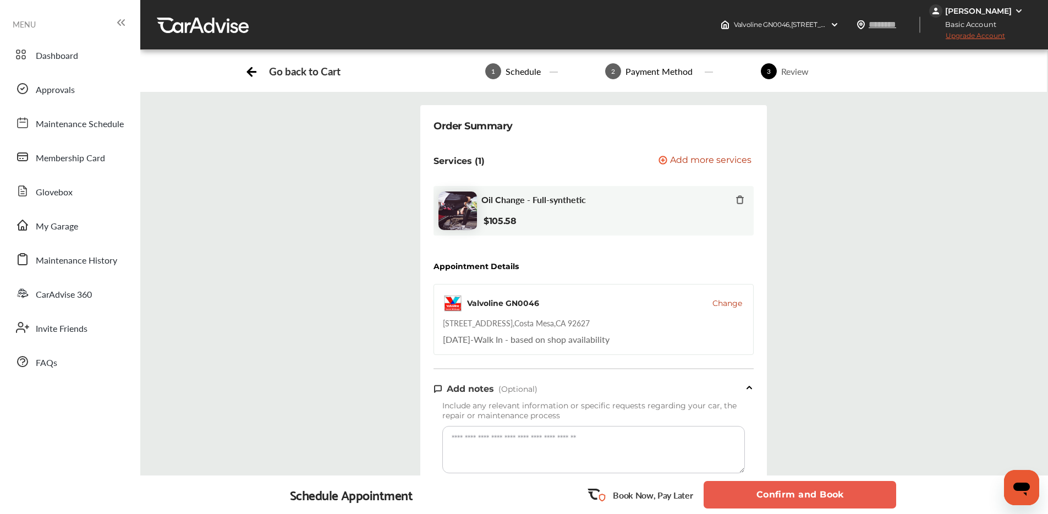
scroll to position [2, 0]
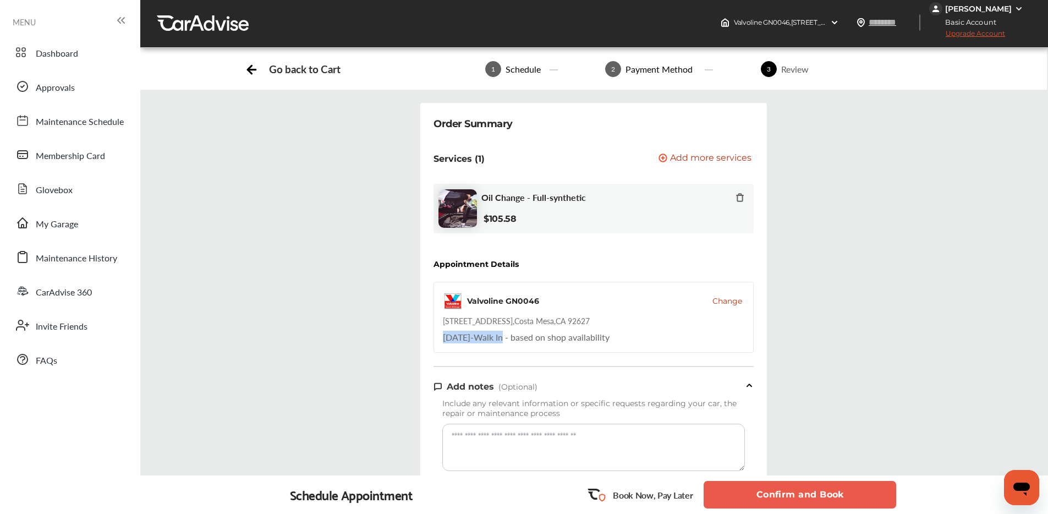
drag, startPoint x: 445, startPoint y: 337, endPoint x: 533, endPoint y: 333, distance: 88.2
click at [537, 332] on div "Tuesday, Sep 2 - Walk In - based on shop availability" at bounding box center [526, 337] width 167 height 13
copy div "Tuesday, Sep 2 - Walk In"
click at [776, 488] on button "Confirm and Book" at bounding box center [800, 495] width 193 height 28
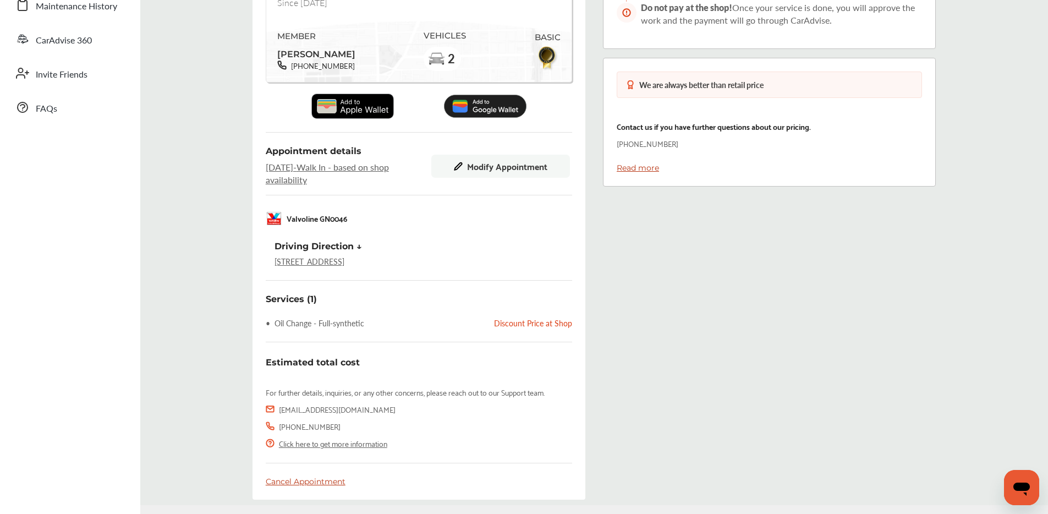
scroll to position [184, 0]
